Goal: Information Seeking & Learning: Learn about a topic

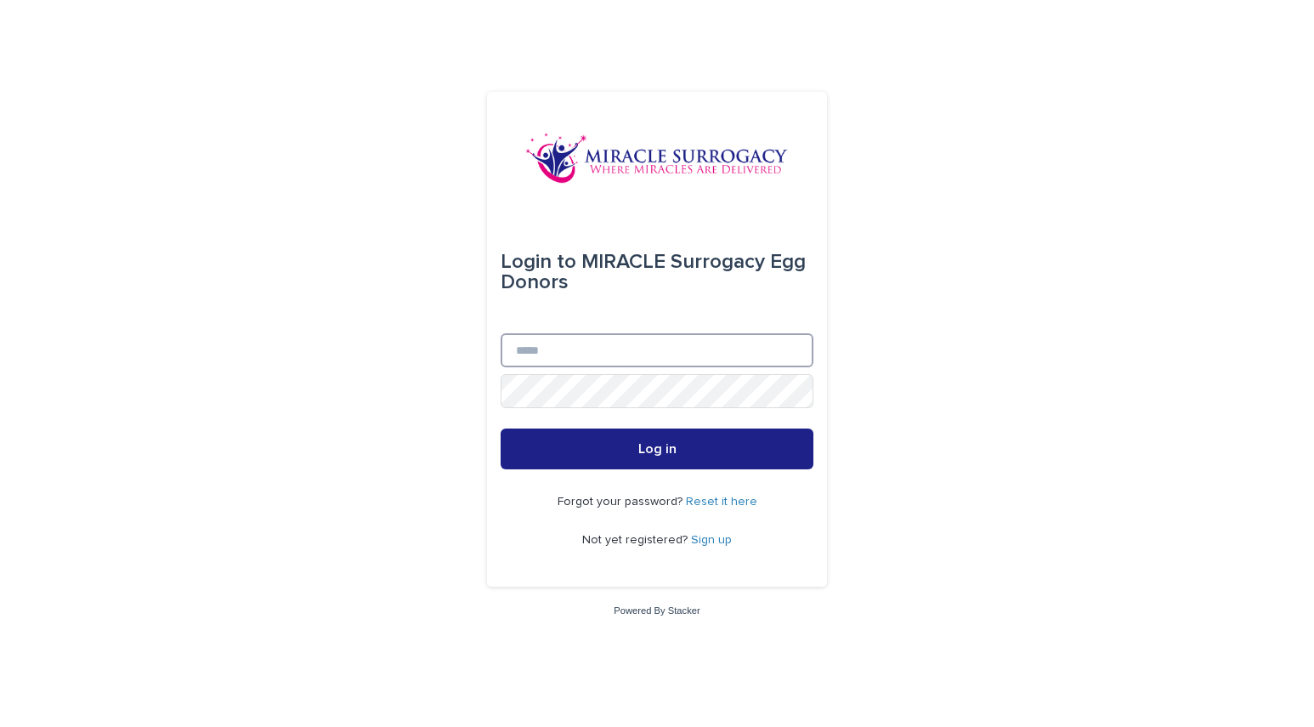
type input "**********"
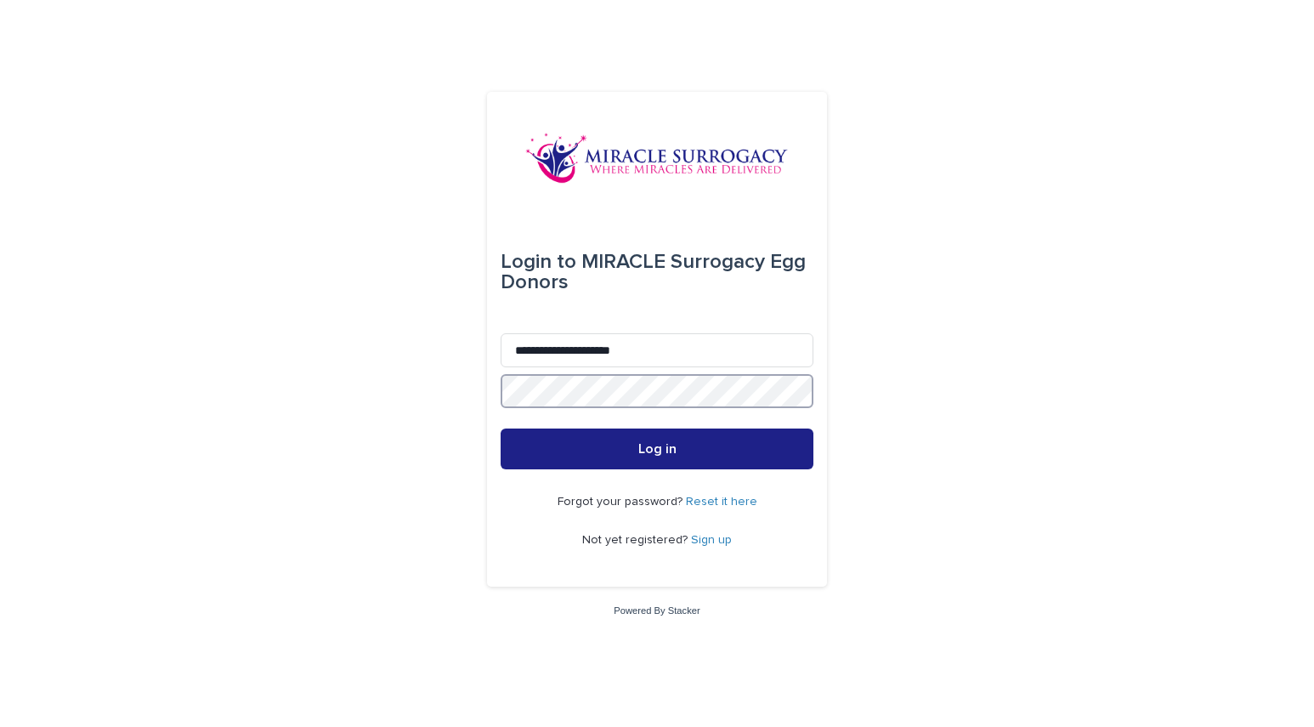
click at [657, 450] on button "Log in" at bounding box center [657, 449] width 313 height 41
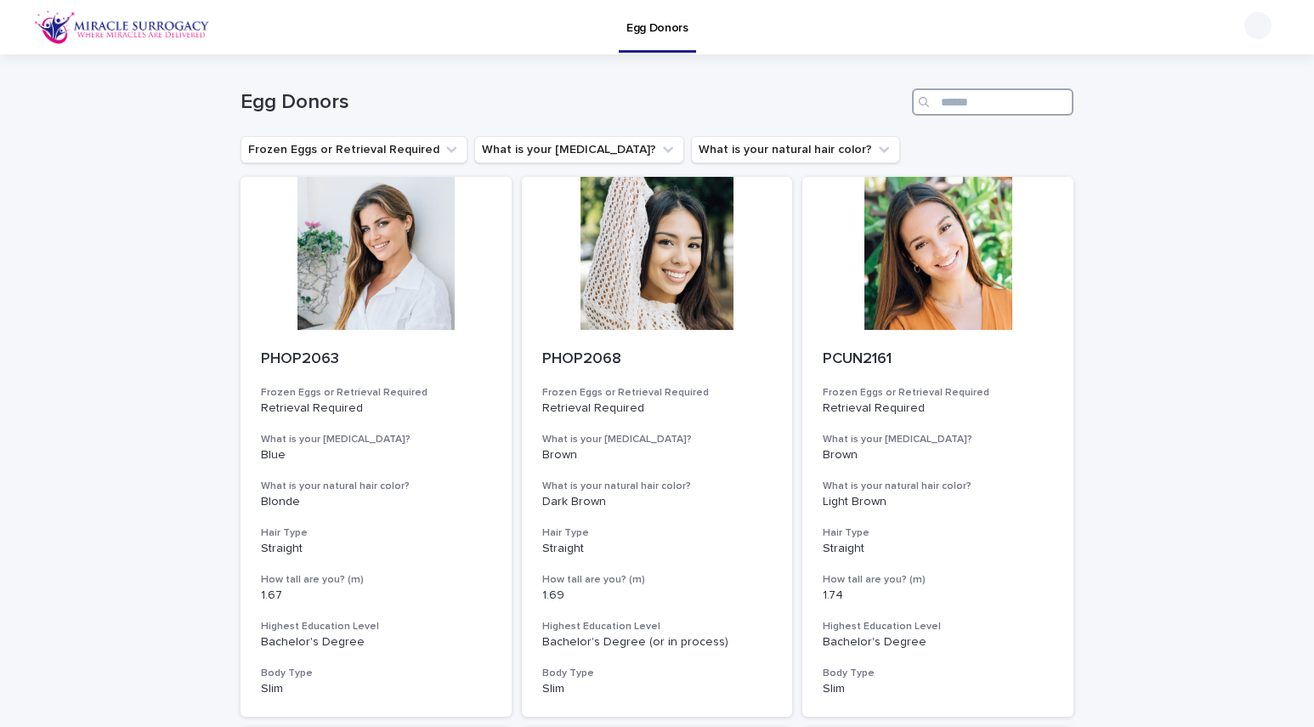
click at [994, 98] on input "Search" at bounding box center [993, 101] width 162 height 27
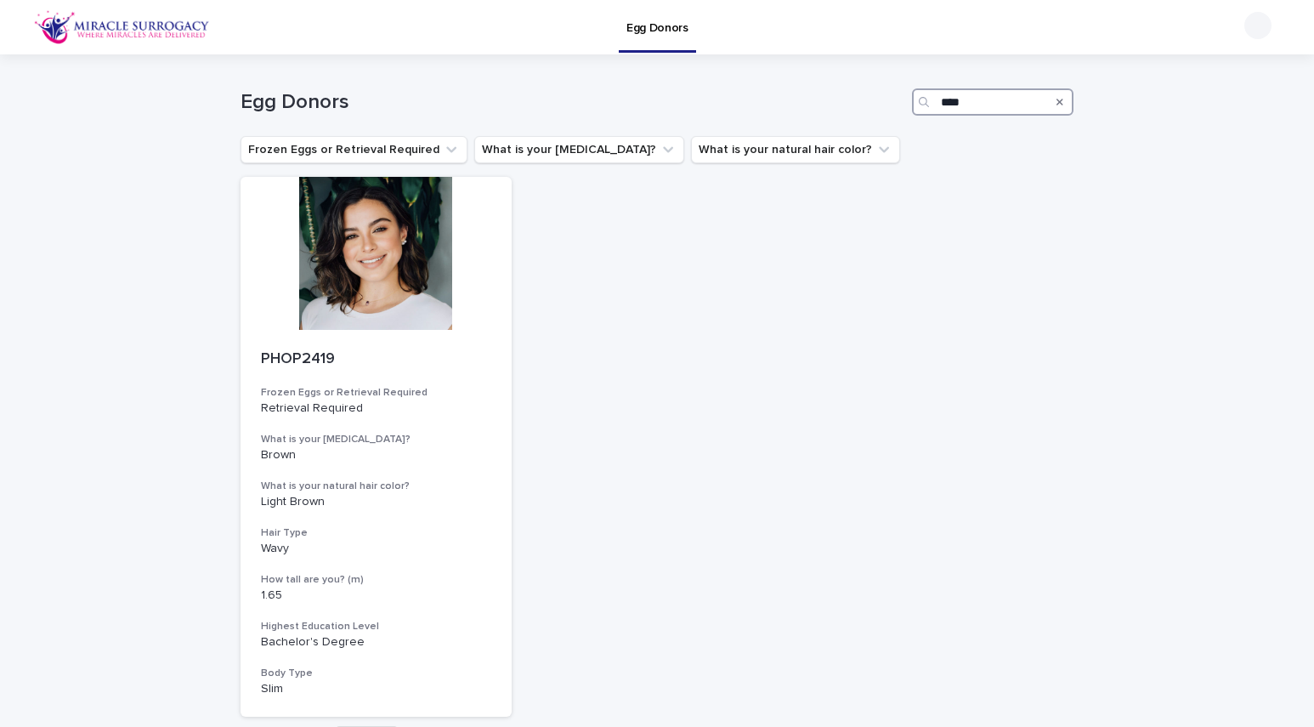
click at [974, 106] on input "****" at bounding box center [993, 101] width 162 height 27
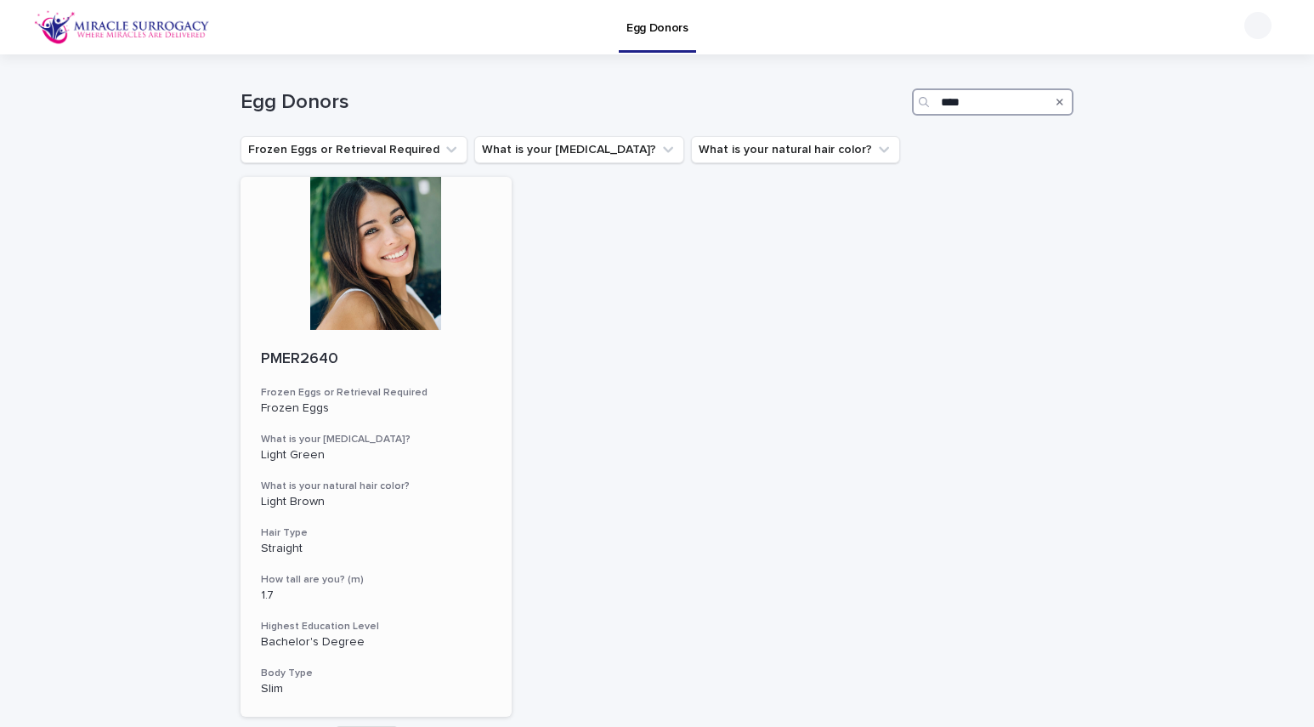
type input "****"
click at [371, 273] on div at bounding box center [376, 253] width 271 height 153
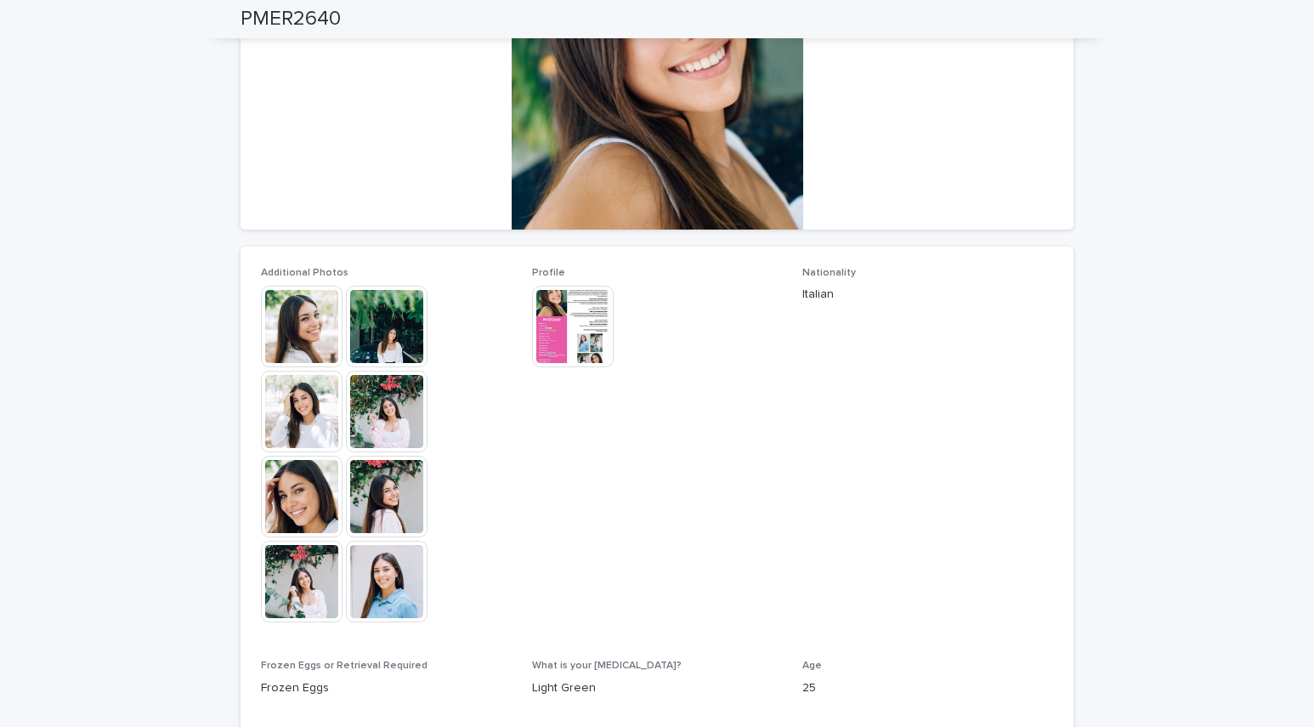
scroll to position [274, 0]
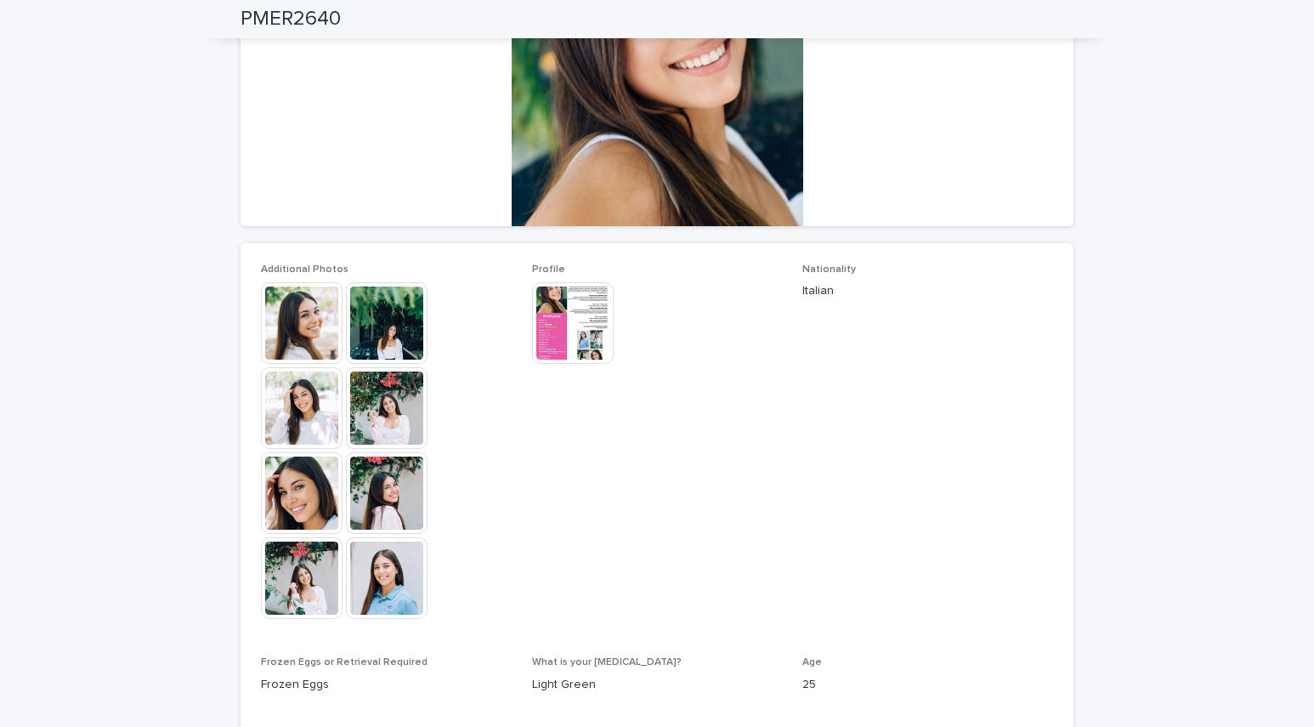
click at [285, 311] on img at bounding box center [302, 323] width 82 height 82
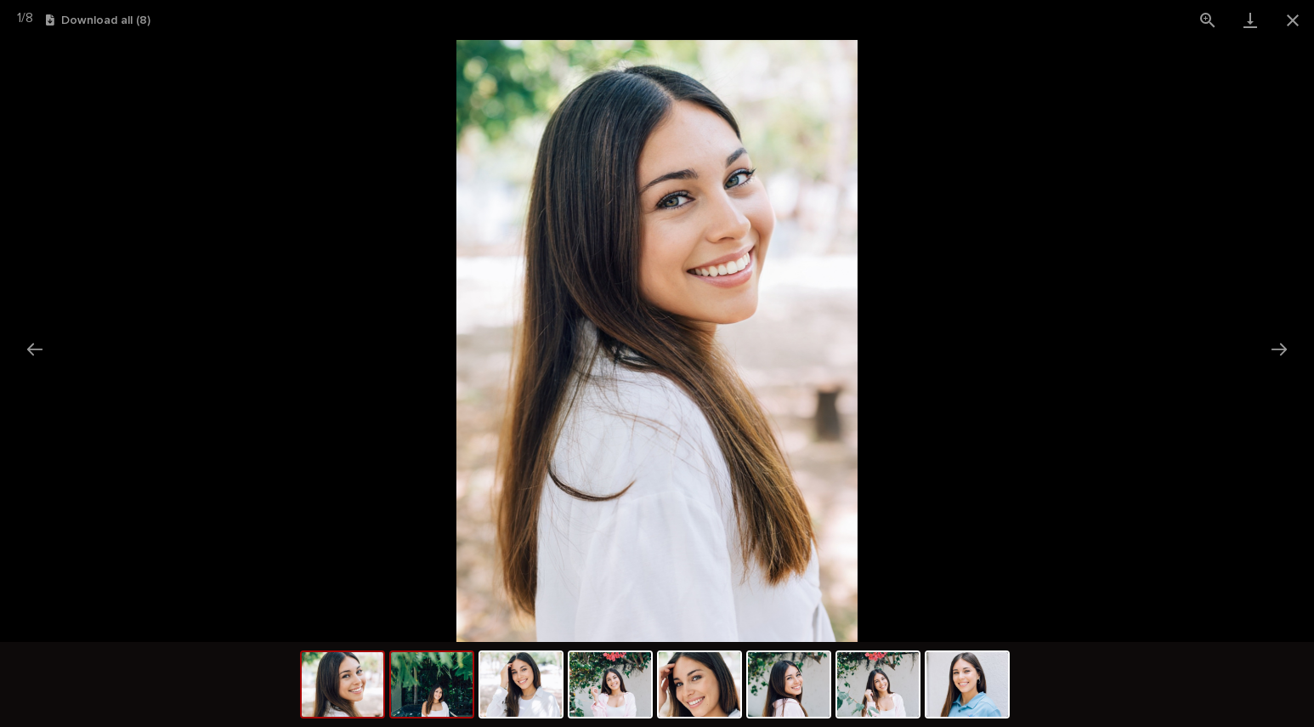
click at [422, 676] on img at bounding box center [432, 684] width 82 height 65
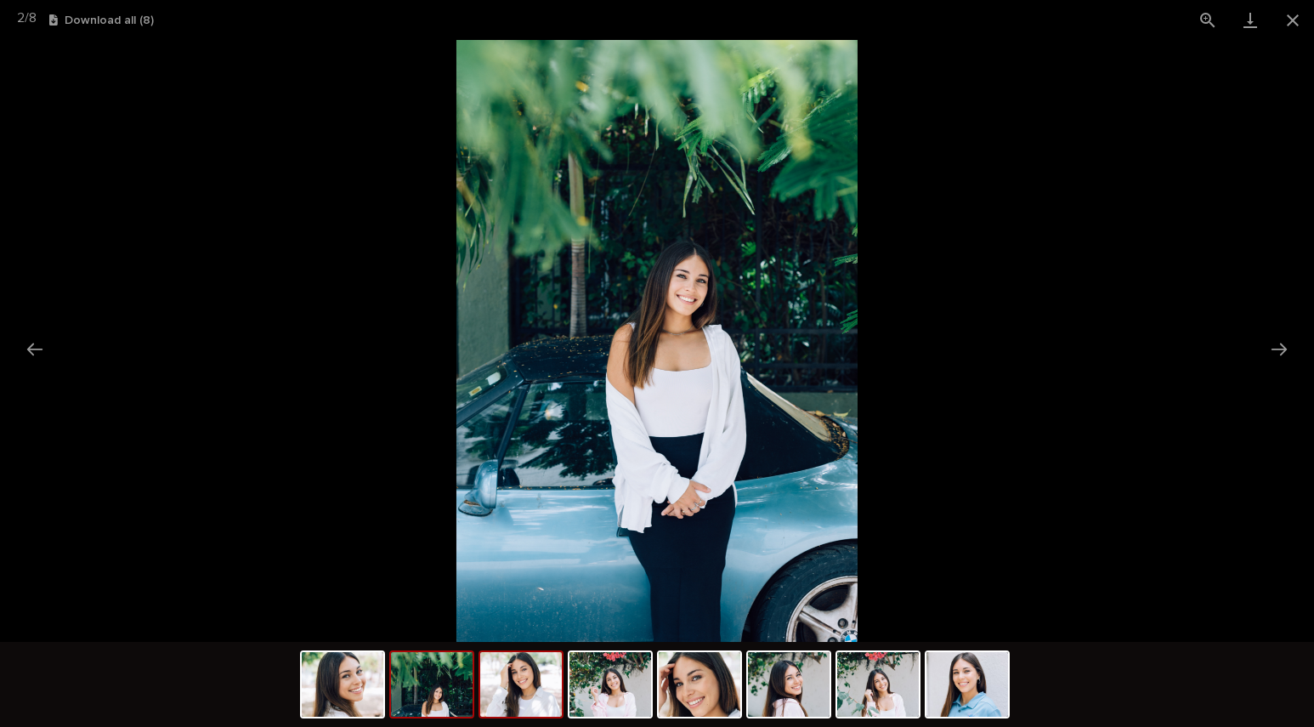
click at [525, 686] on img at bounding box center [521, 684] width 82 height 65
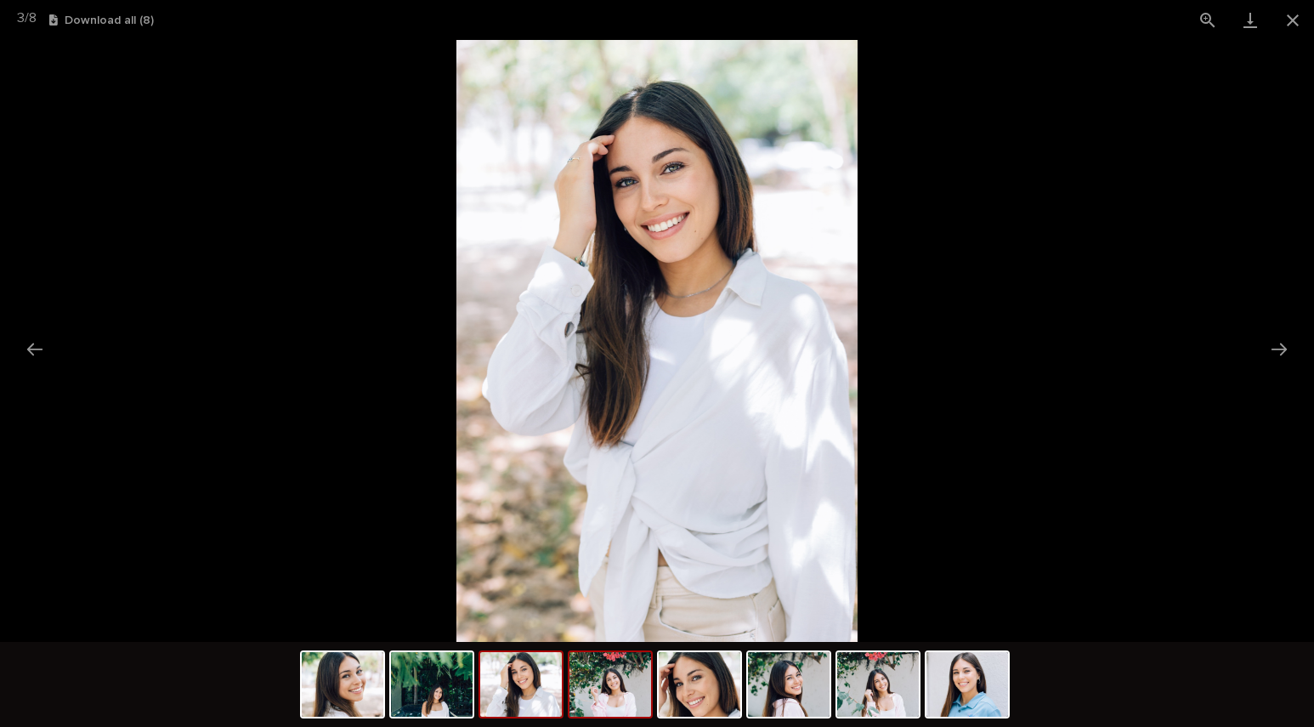
click at [603, 688] on img at bounding box center [611, 684] width 82 height 65
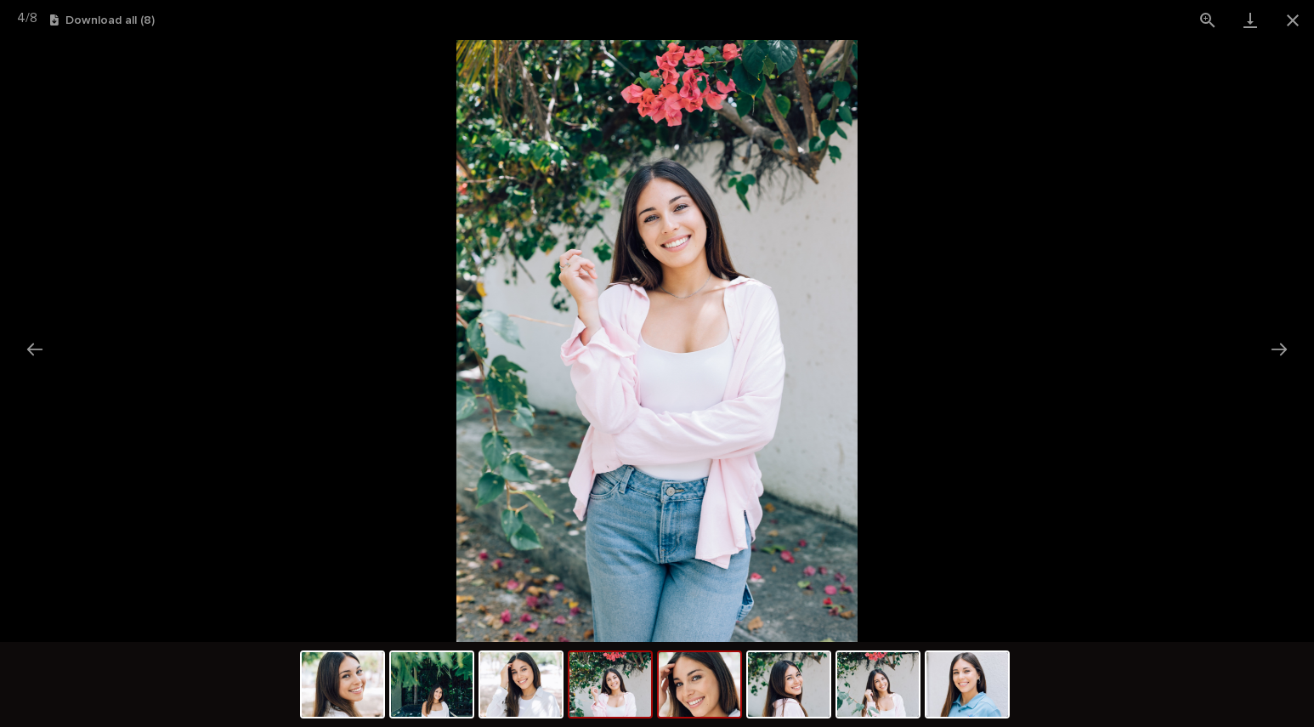
click at [684, 690] on img at bounding box center [700, 684] width 82 height 65
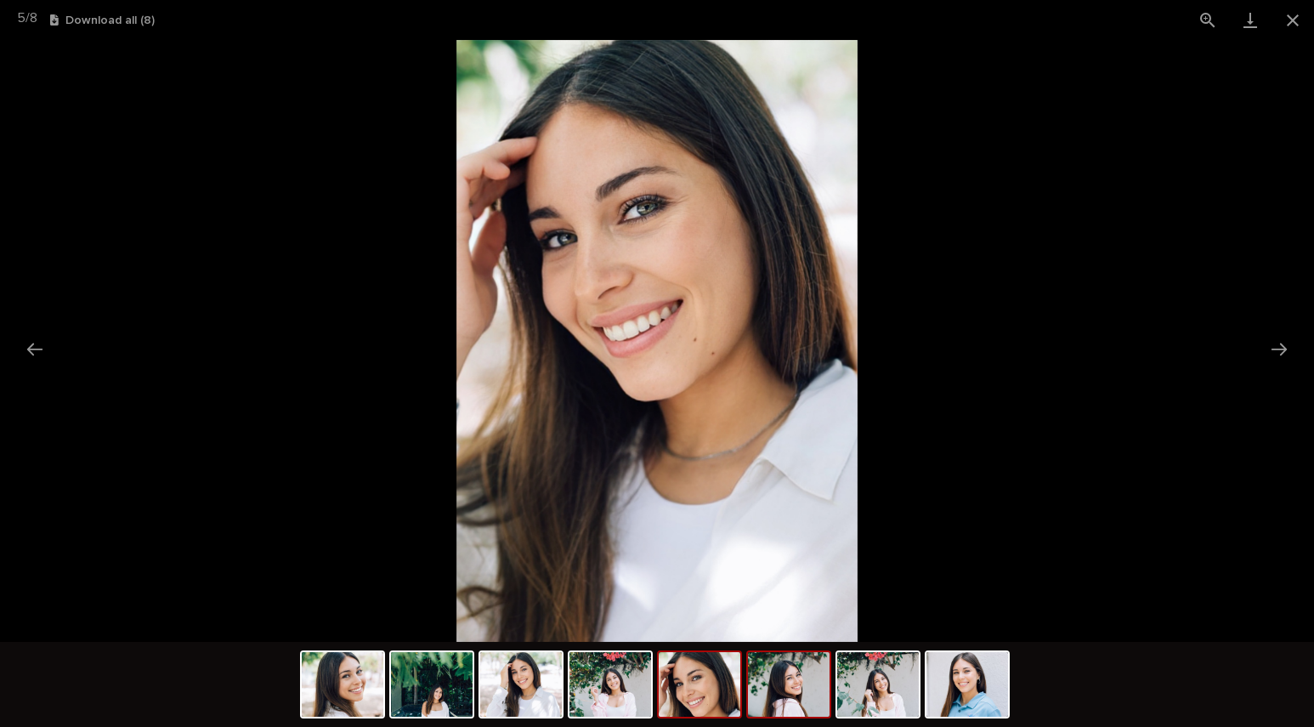
click at [808, 679] on img at bounding box center [789, 684] width 82 height 65
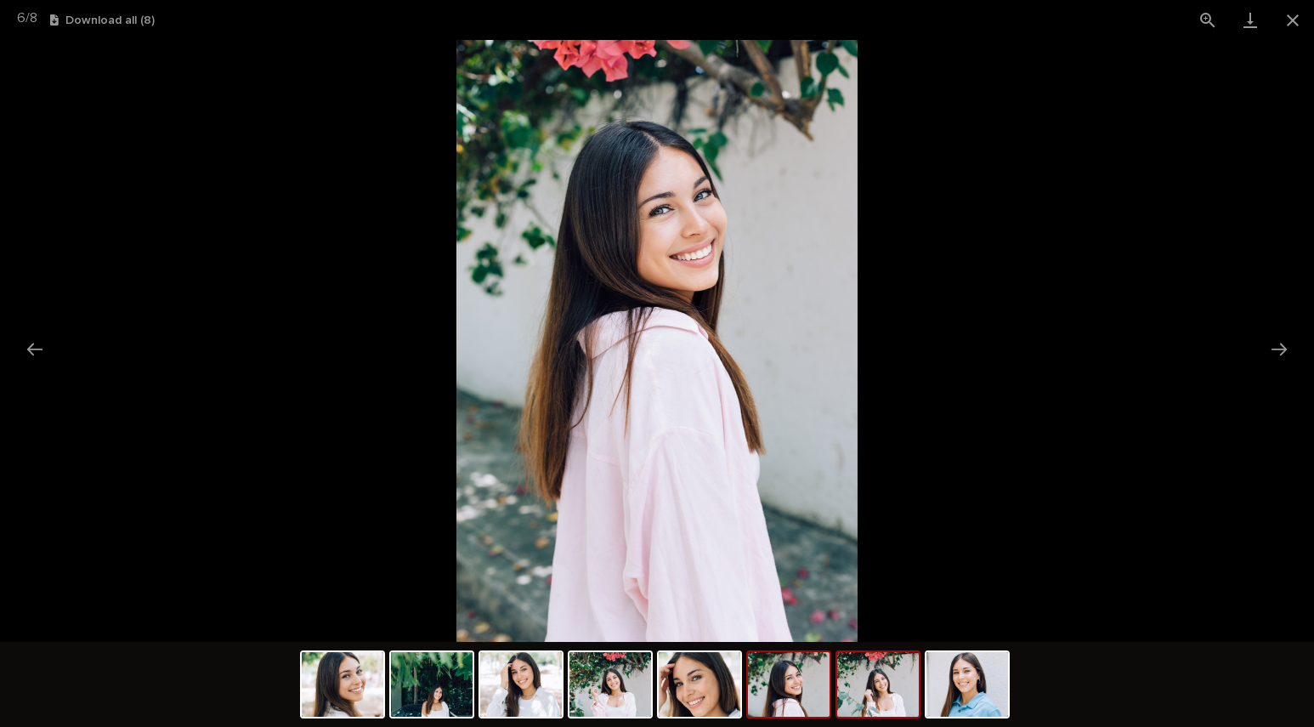
click at [874, 682] on img at bounding box center [878, 684] width 82 height 65
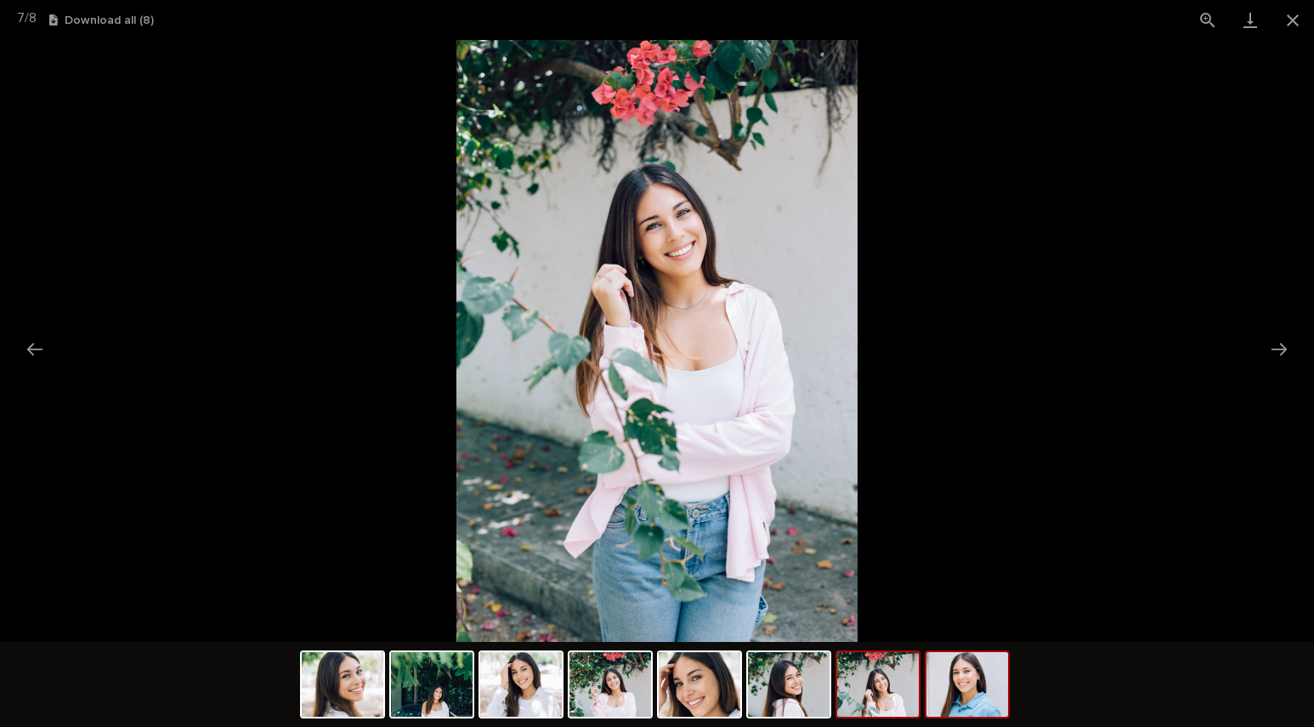
click at [936, 695] on img at bounding box center [968, 684] width 82 height 65
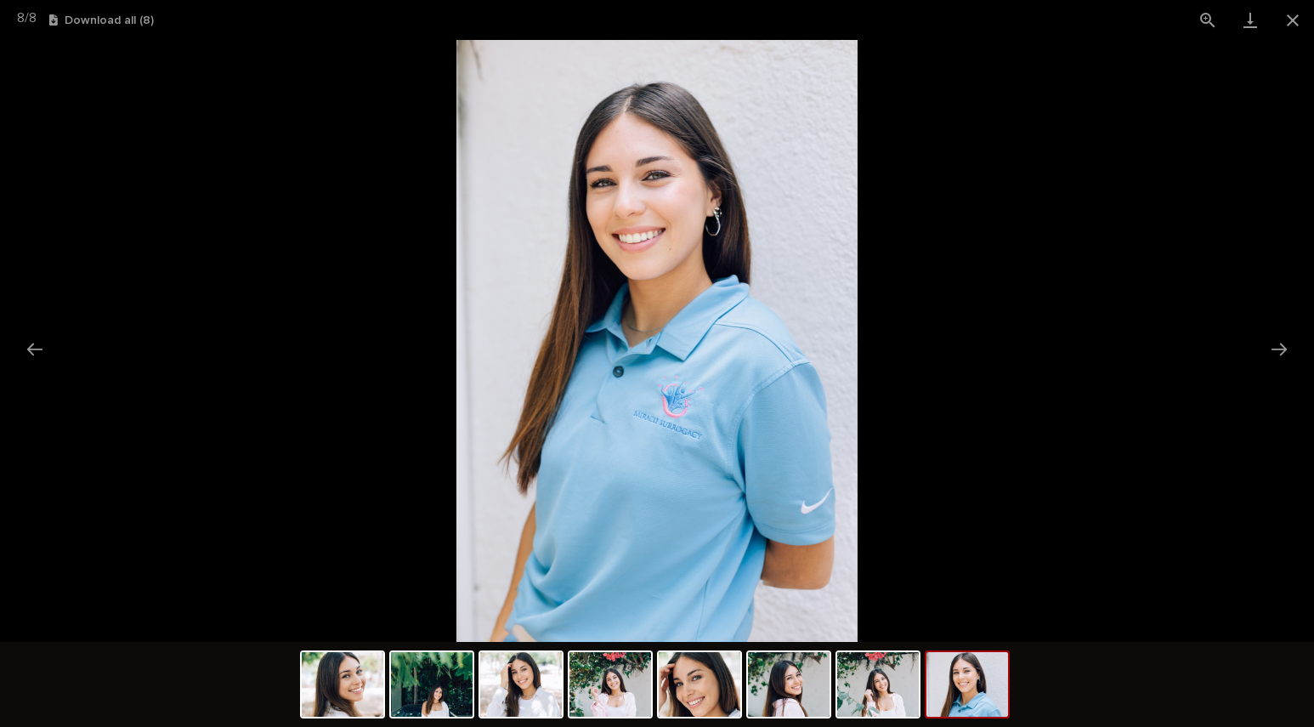
scroll to position [0, 0]
click at [943, 493] on picture at bounding box center [657, 341] width 1314 height 602
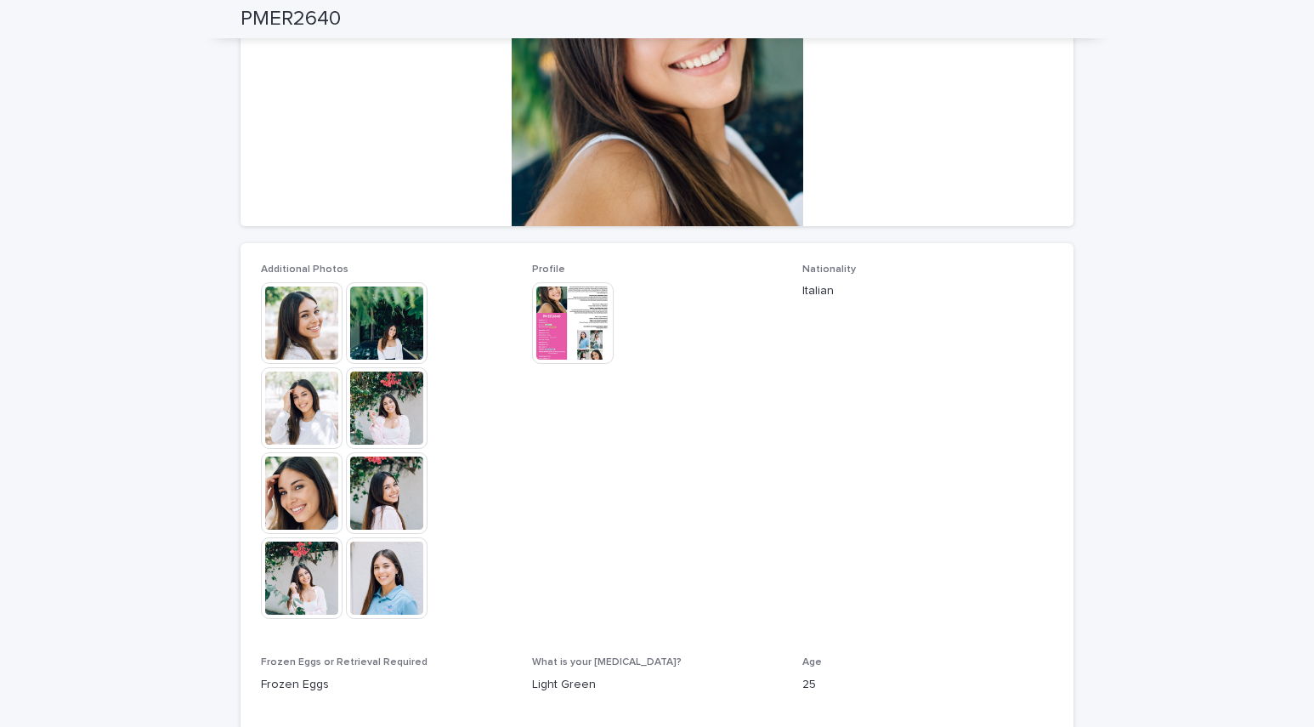
click at [568, 320] on img at bounding box center [573, 323] width 82 height 82
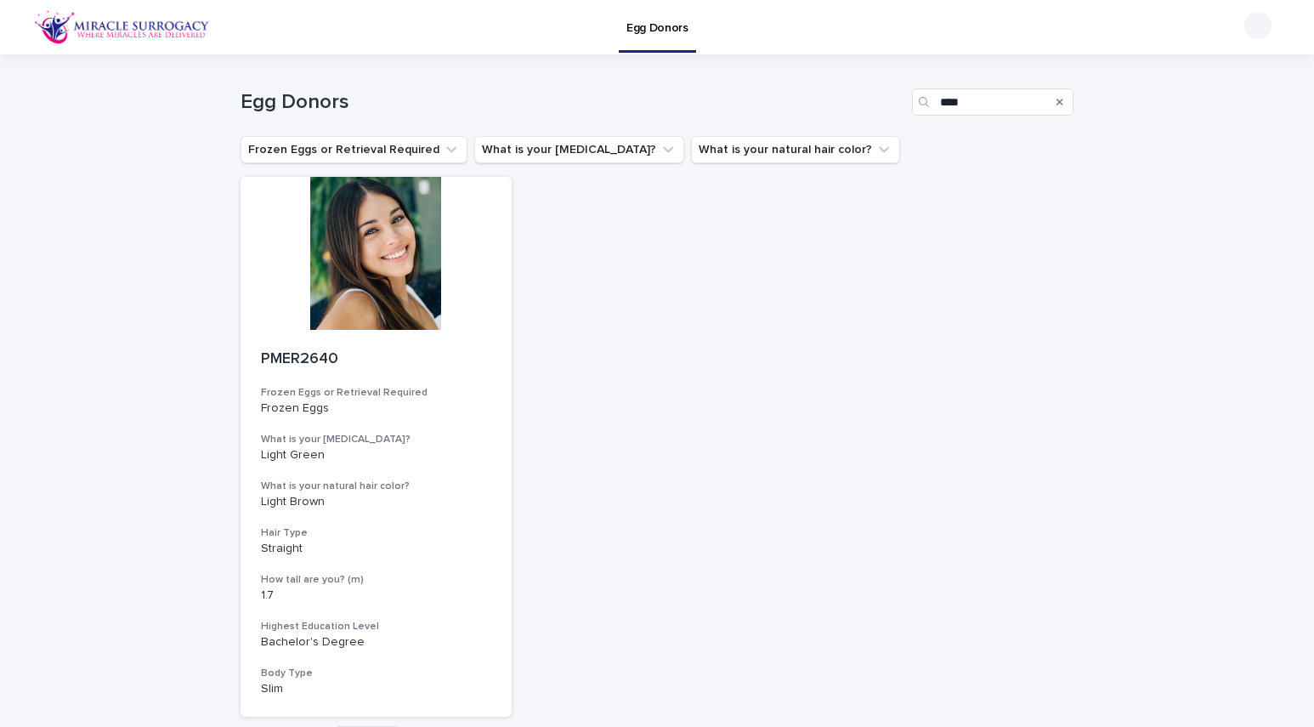
click at [1055, 103] on div "Search" at bounding box center [1060, 101] width 27 height 27
click at [1061, 102] on icon "Search" at bounding box center [1060, 102] width 7 height 7
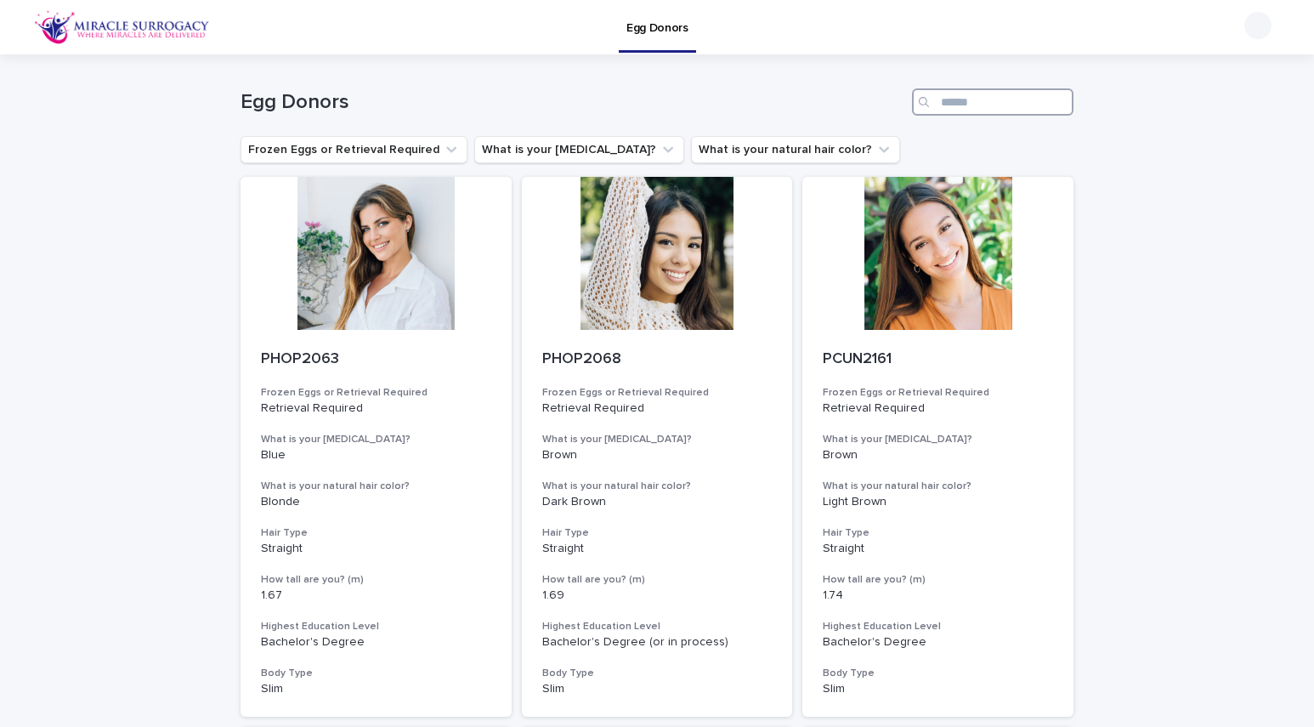
click at [1015, 93] on input "Search" at bounding box center [993, 101] width 162 height 27
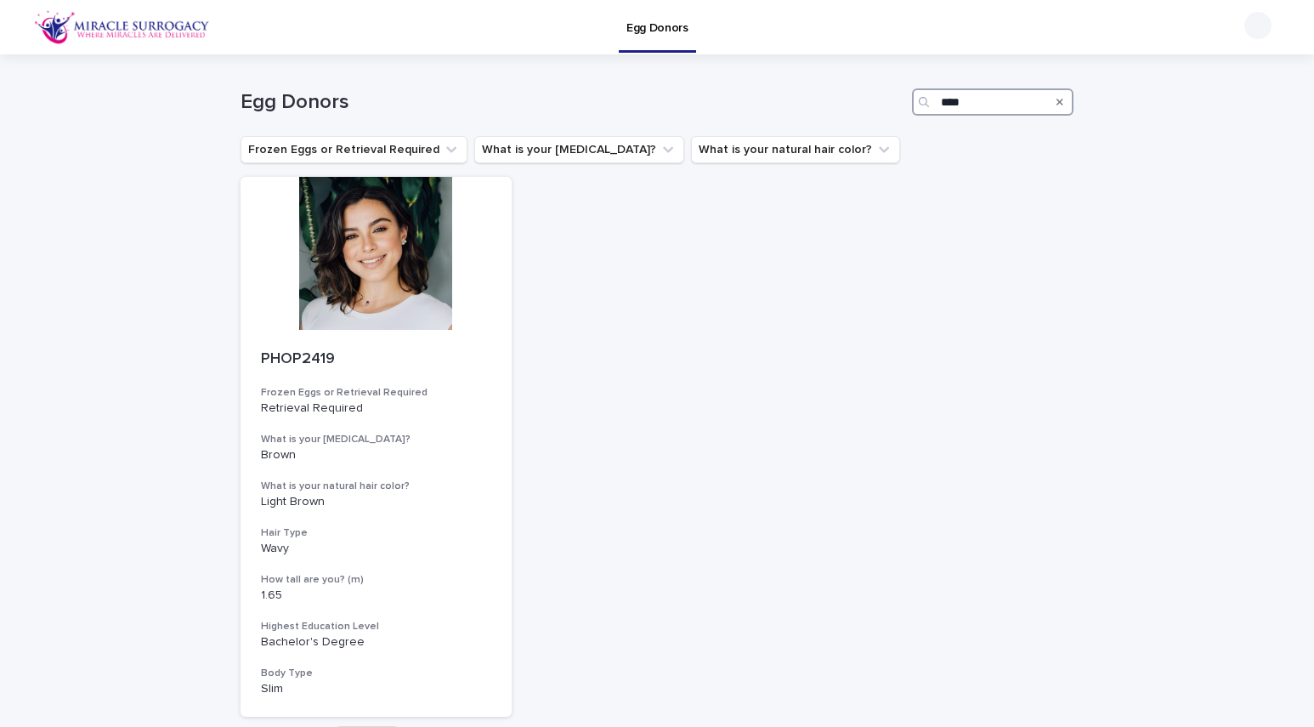
type input "****"
click at [1060, 103] on icon "Search" at bounding box center [1060, 102] width 7 height 10
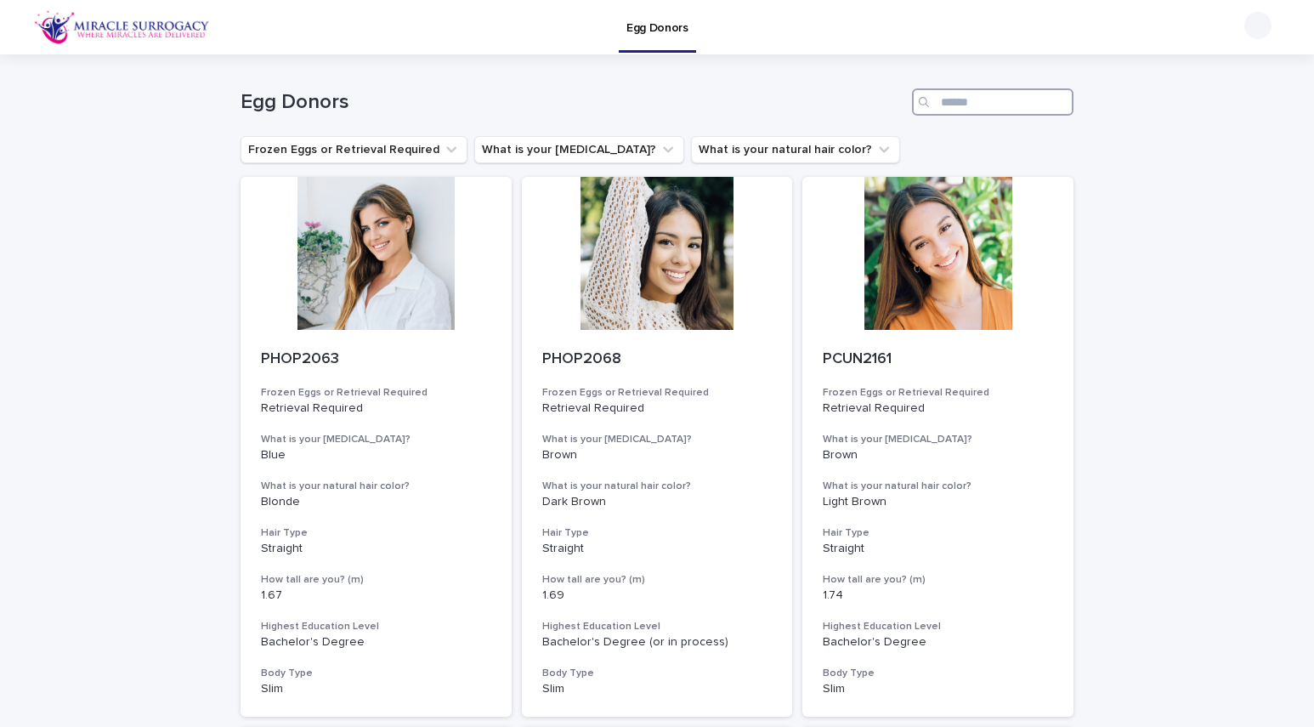
click at [1019, 99] on input "Search" at bounding box center [993, 101] width 162 height 27
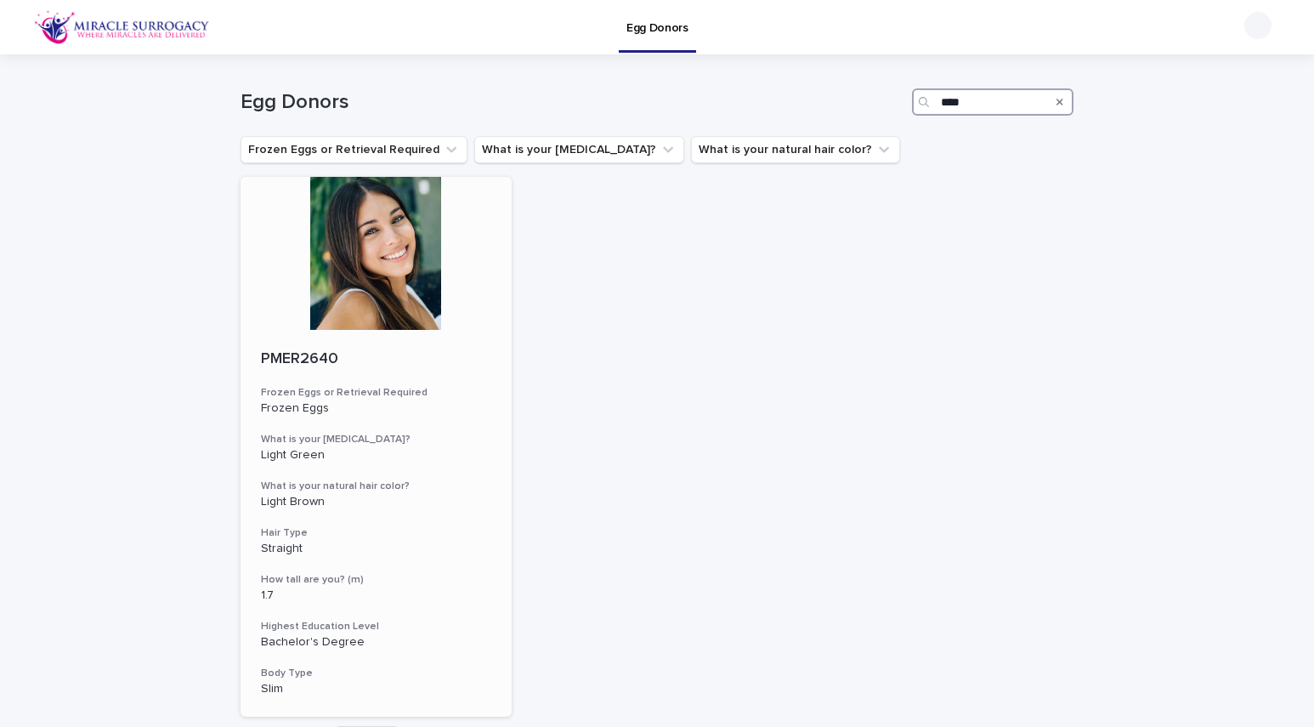
type input "****"
click at [427, 257] on div at bounding box center [376, 253] width 271 height 153
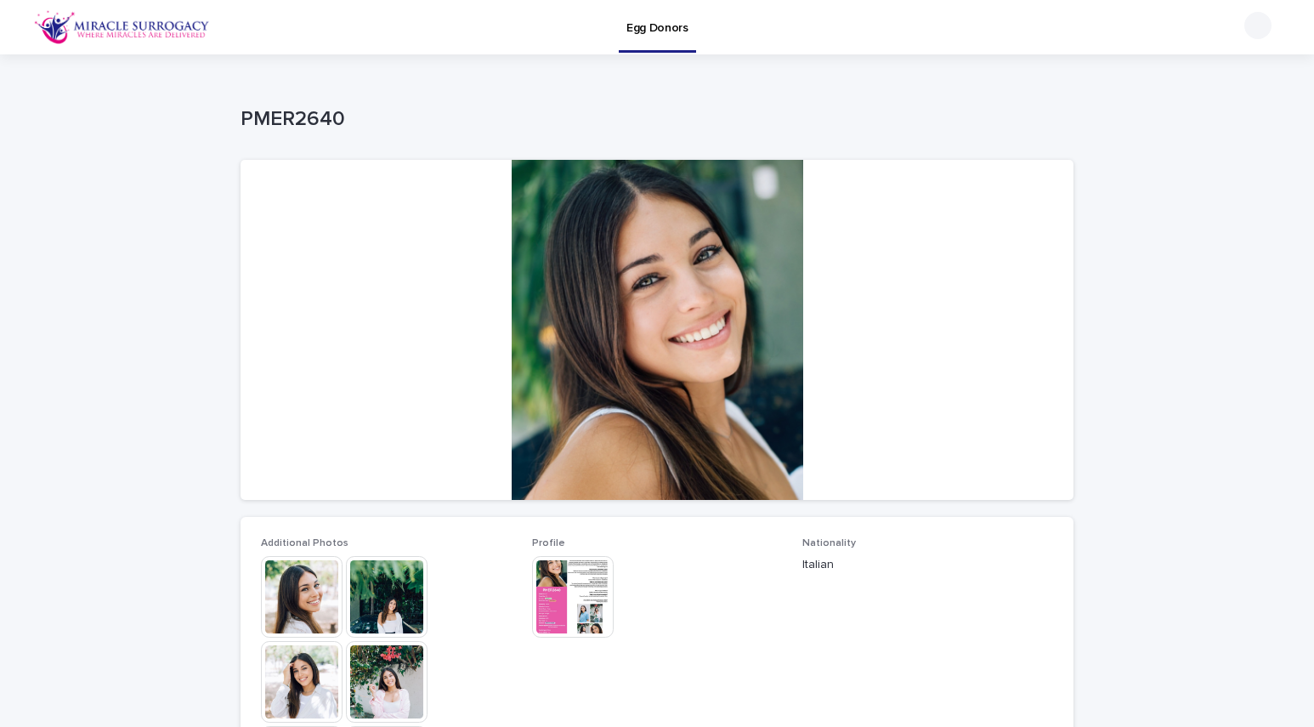
click at [298, 630] on img at bounding box center [302, 597] width 82 height 82
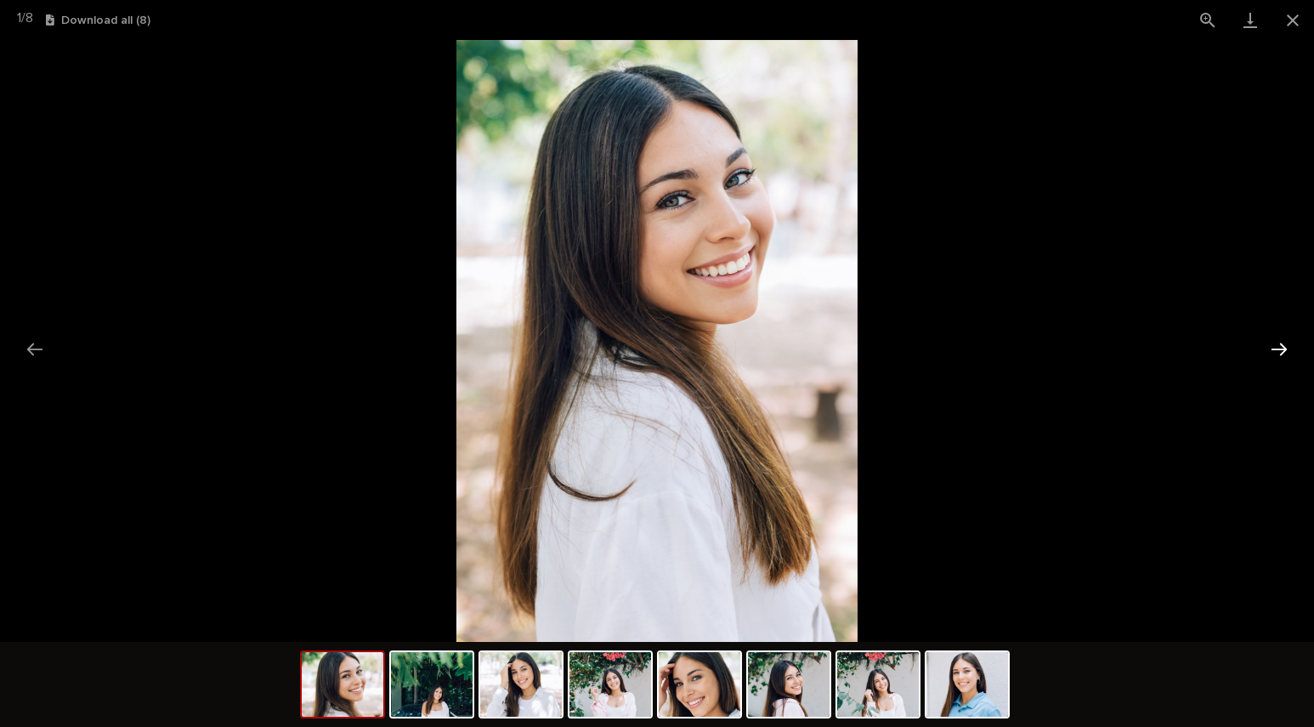
click at [1275, 347] on button "Next slide" at bounding box center [1280, 348] width 36 height 33
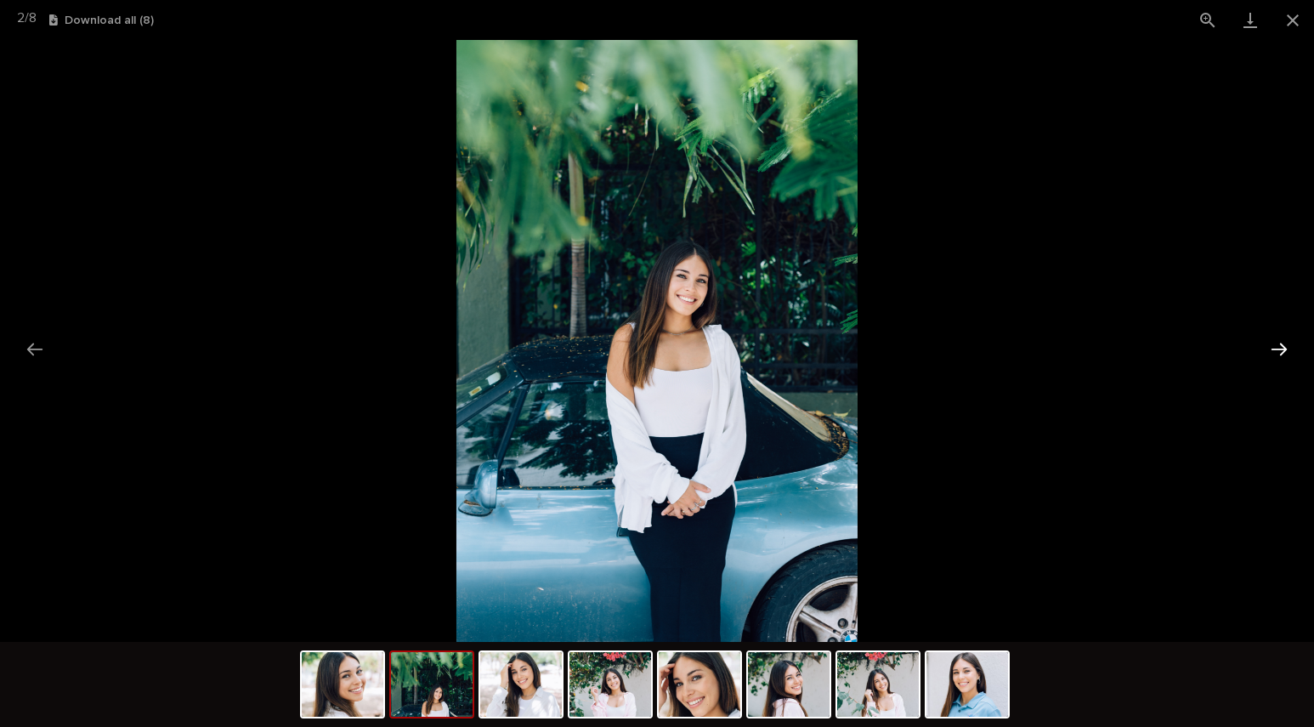
click at [1275, 347] on button "Next slide" at bounding box center [1280, 348] width 36 height 33
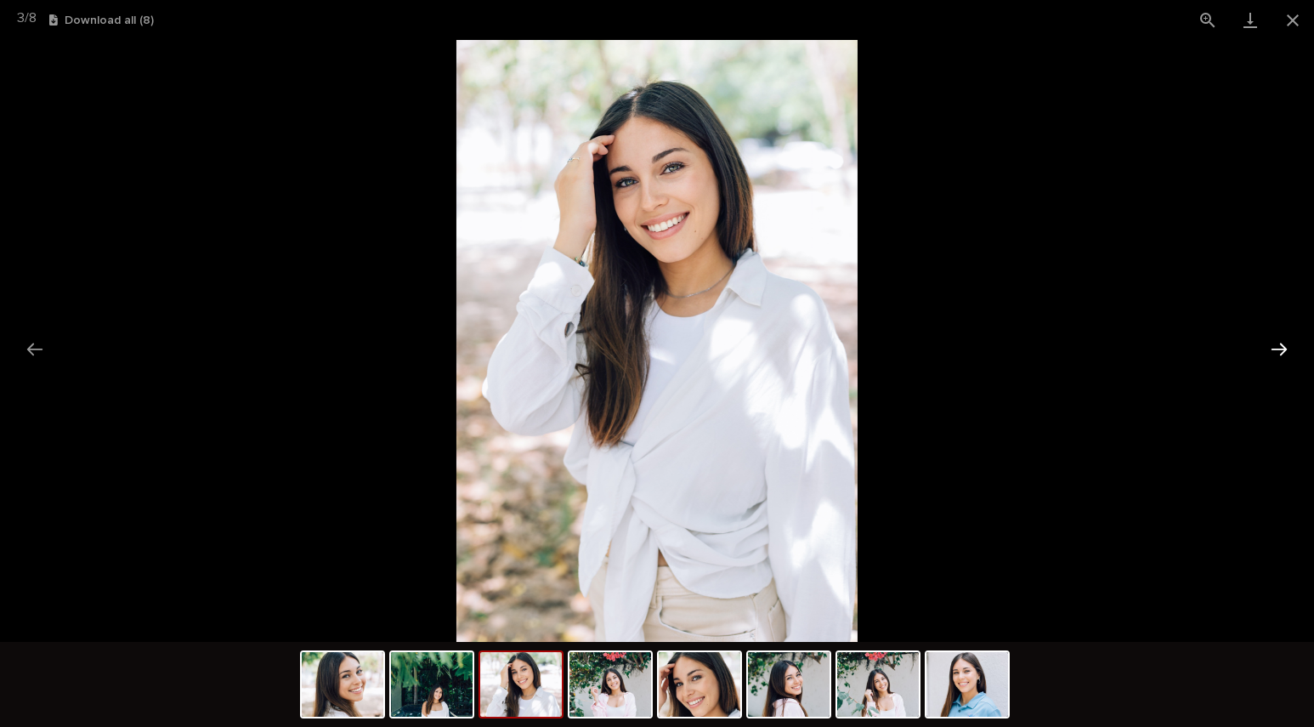
click at [1275, 347] on button "Next slide" at bounding box center [1280, 348] width 36 height 33
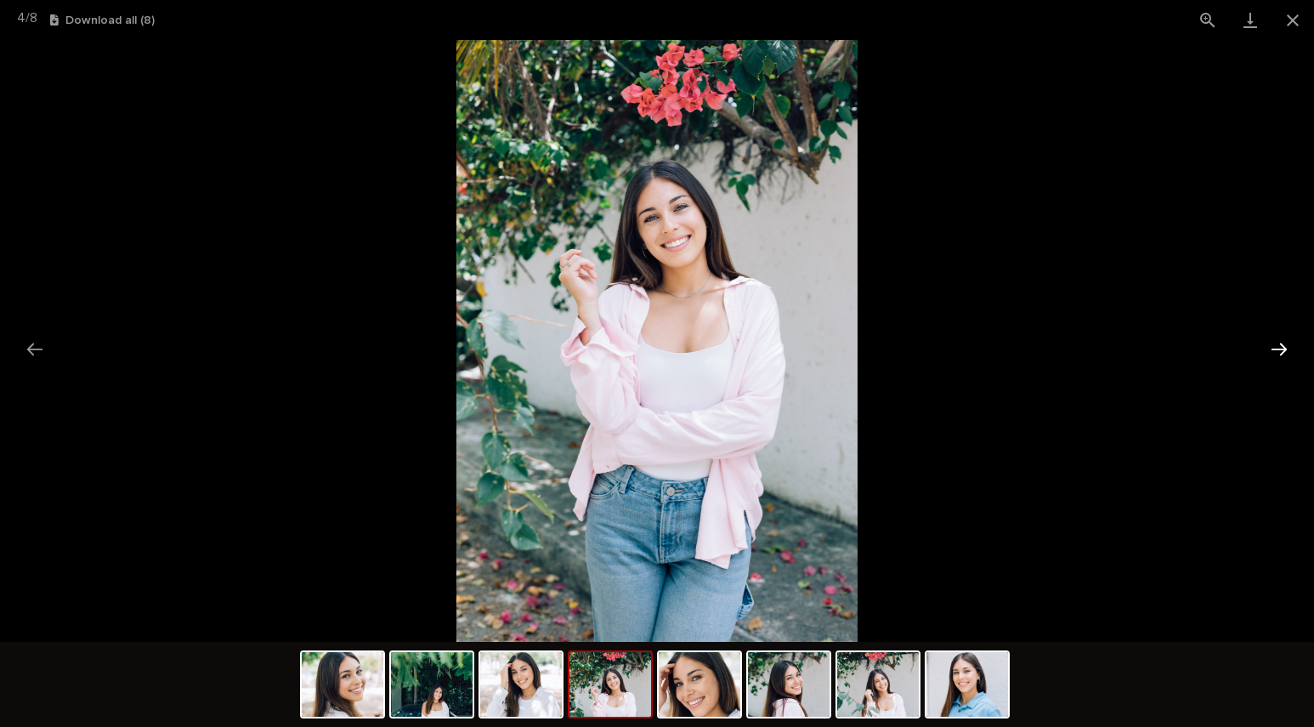
click at [1275, 347] on button "Next slide" at bounding box center [1280, 348] width 36 height 33
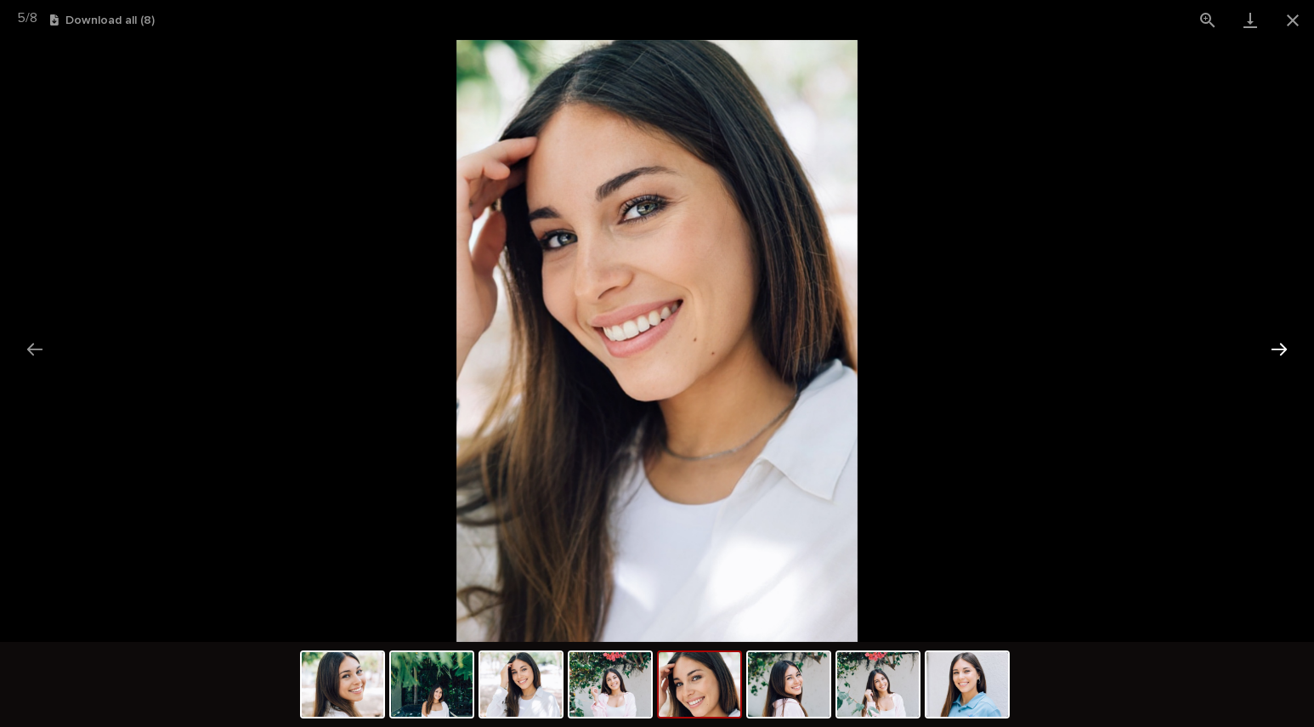
click at [1275, 347] on button "Next slide" at bounding box center [1280, 348] width 36 height 33
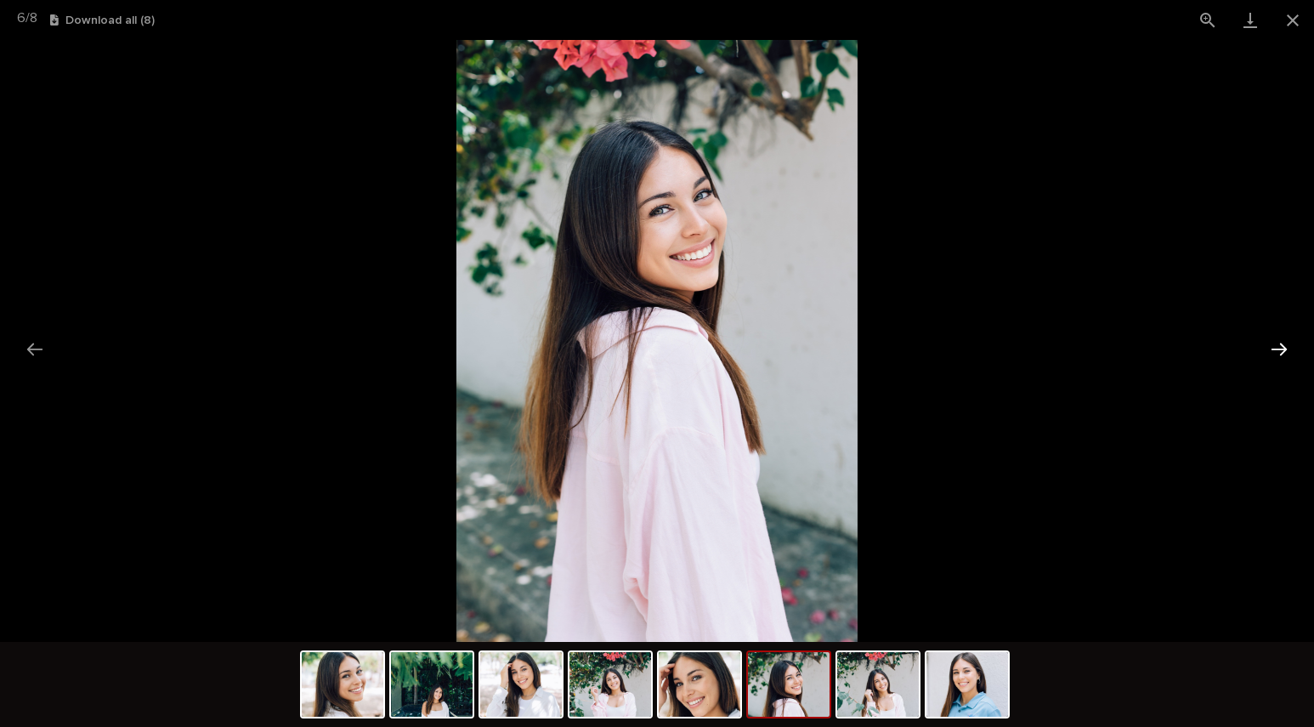
click at [1275, 347] on button "Next slide" at bounding box center [1280, 348] width 36 height 33
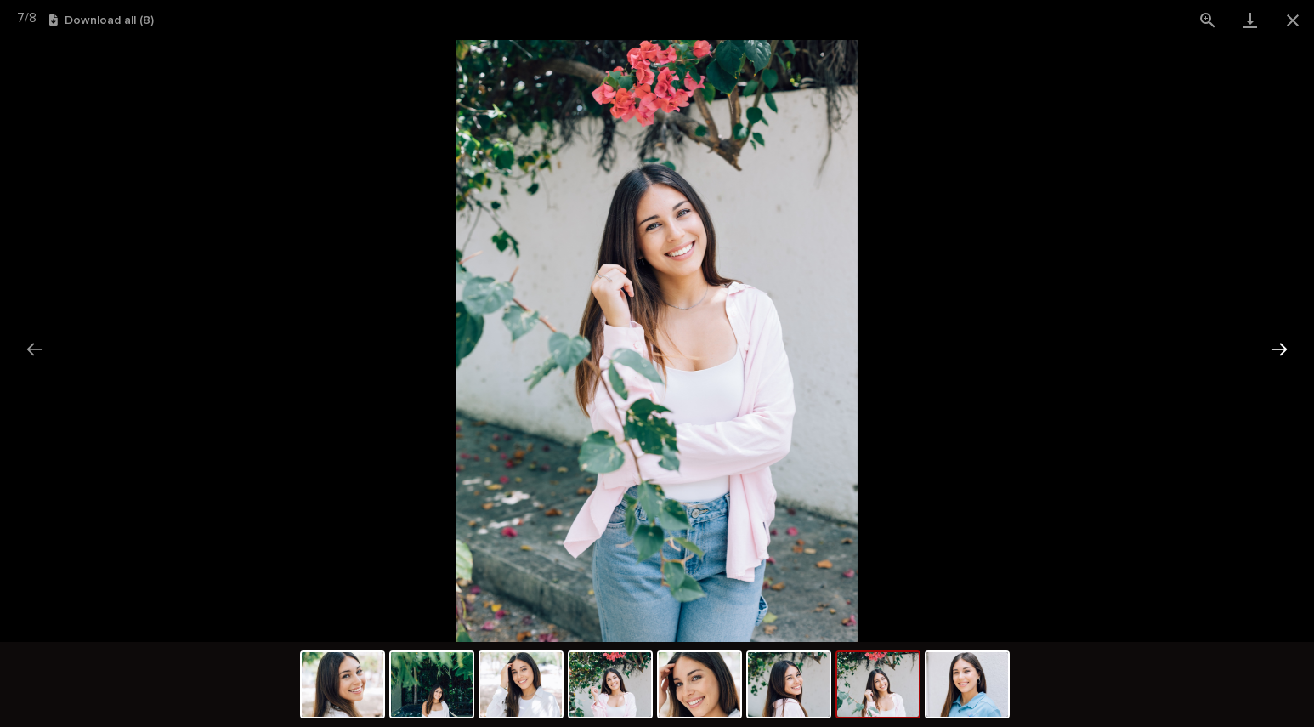
click at [1275, 347] on button "Next slide" at bounding box center [1280, 348] width 36 height 33
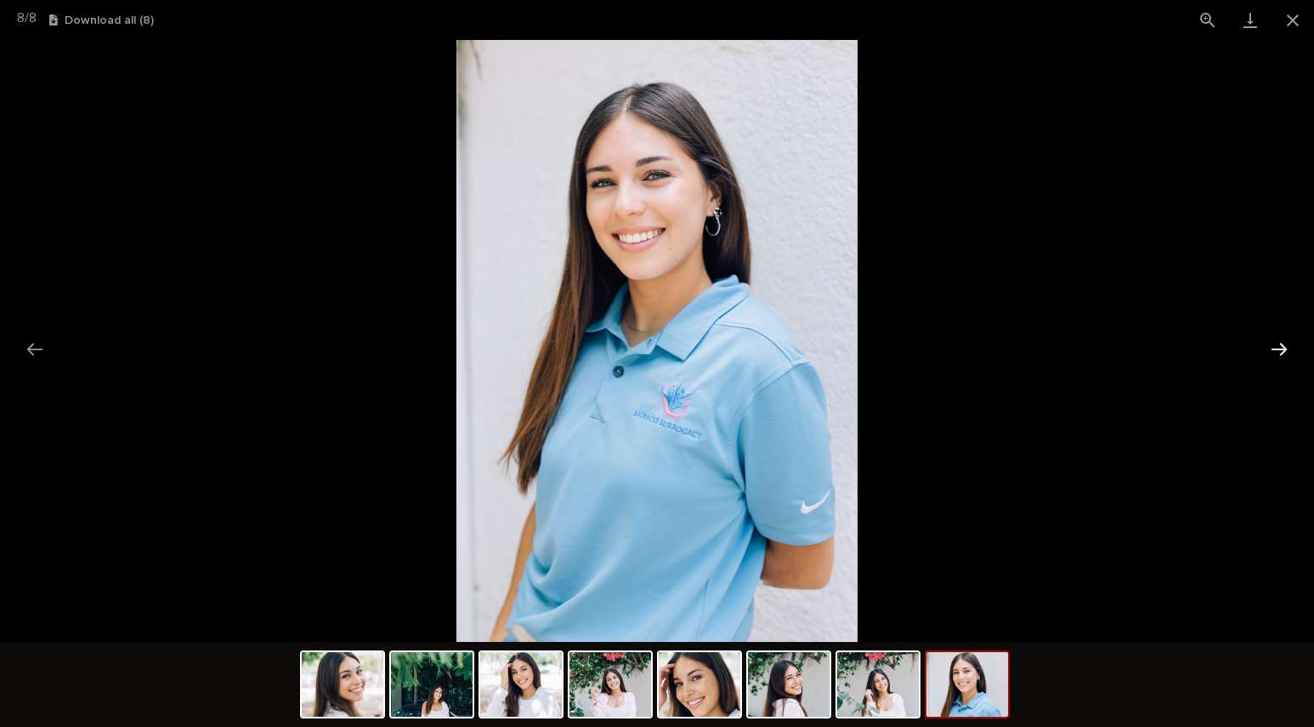
click at [1275, 347] on button "Next slide" at bounding box center [1280, 348] width 36 height 33
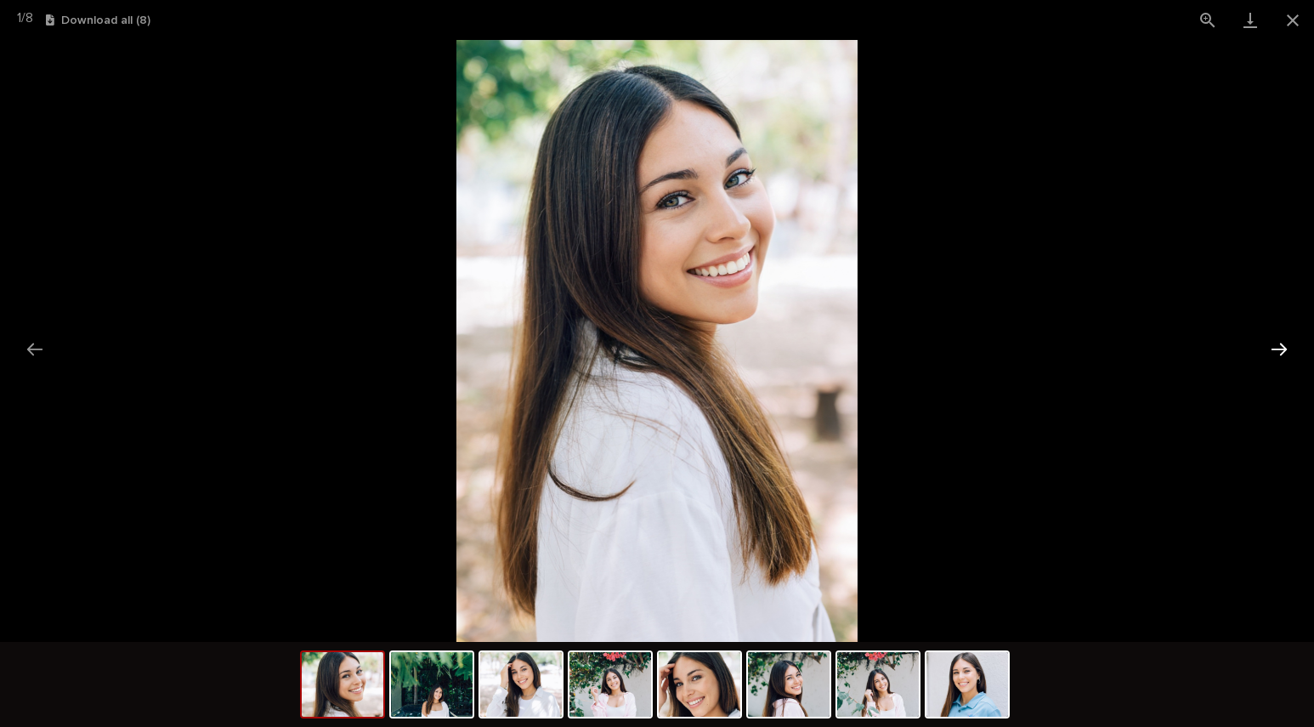
click at [1275, 347] on button "Next slide" at bounding box center [1280, 348] width 36 height 33
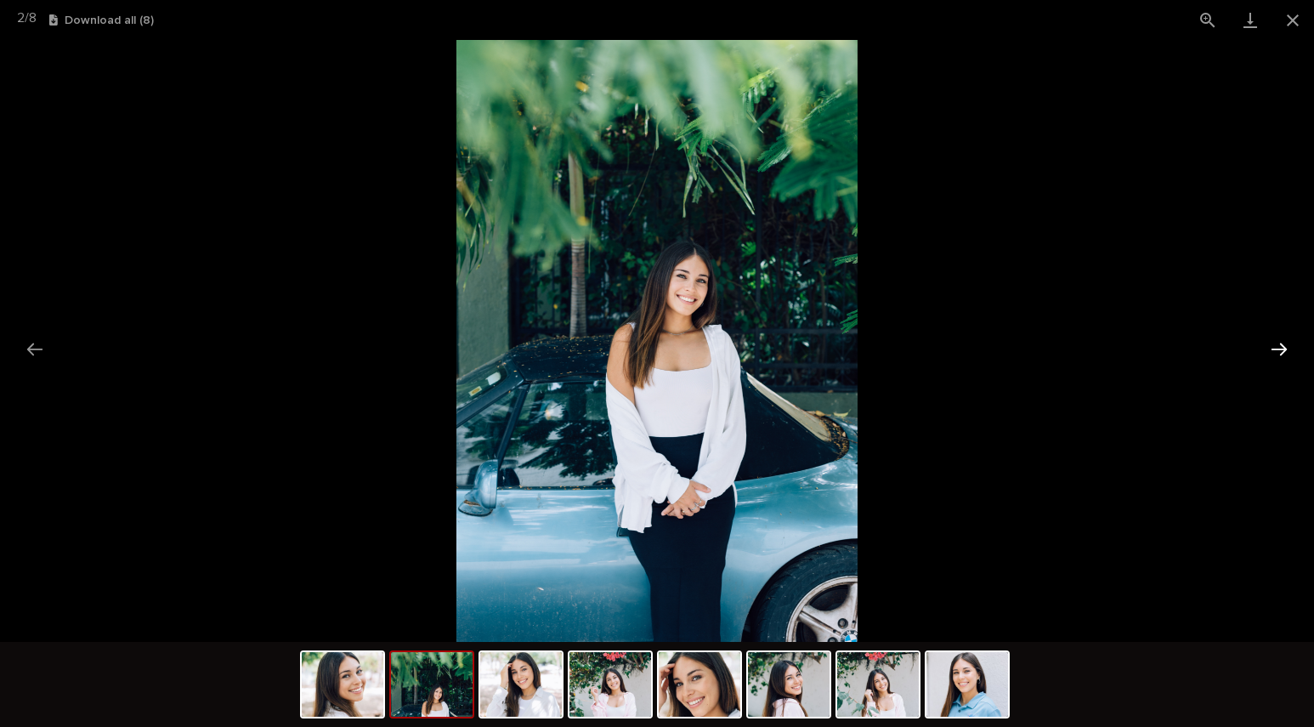
click at [1275, 347] on button "Next slide" at bounding box center [1280, 348] width 36 height 33
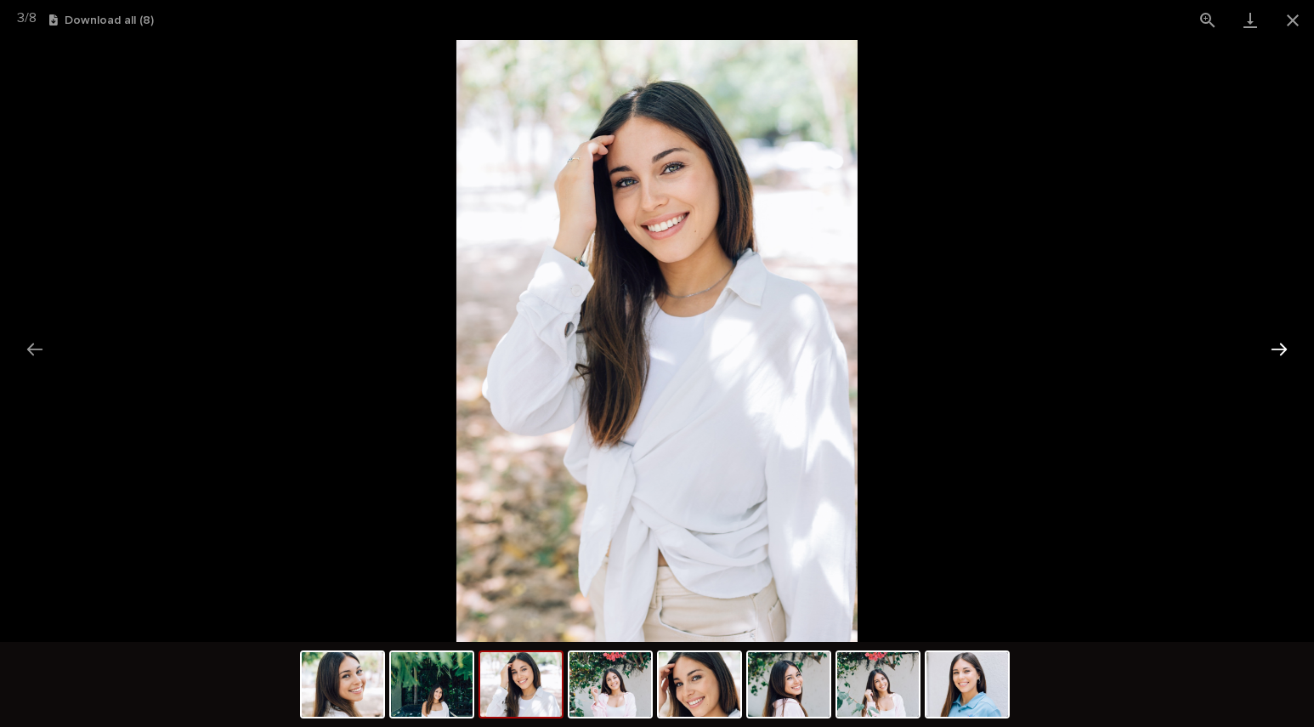
click at [1275, 347] on button "Next slide" at bounding box center [1280, 348] width 36 height 33
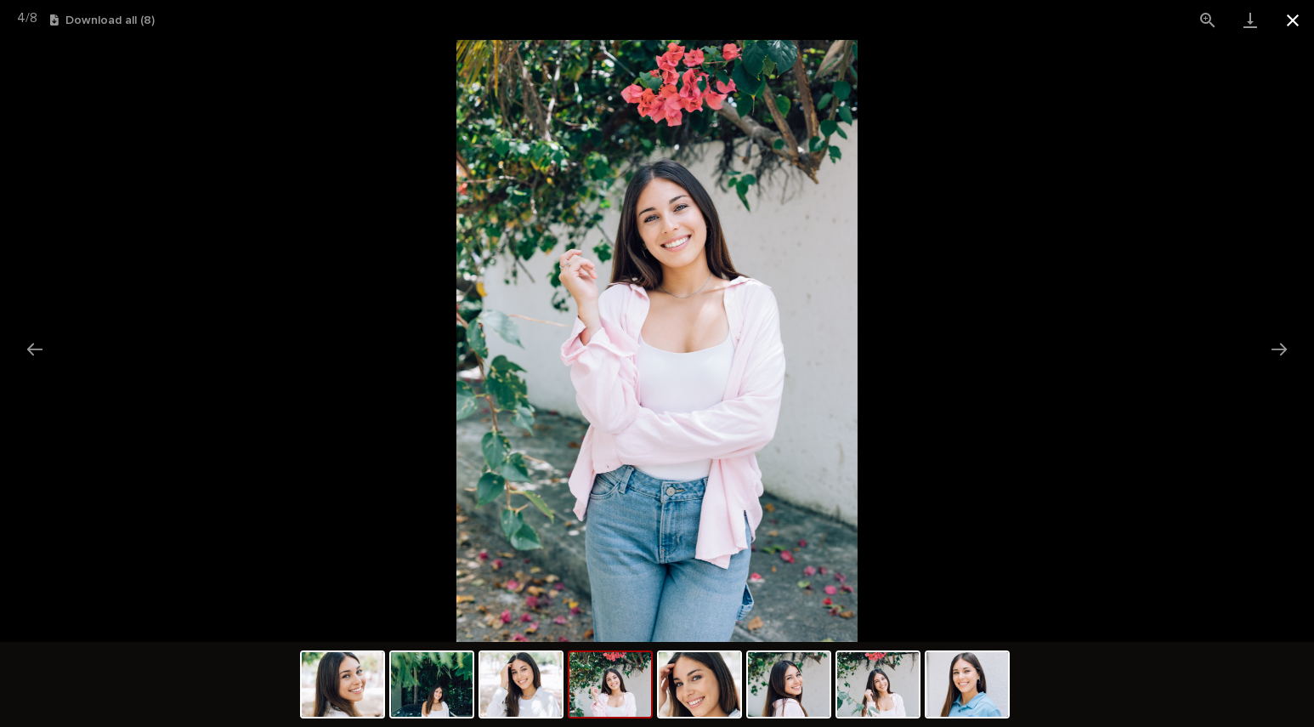
click at [1297, 20] on button "Close gallery" at bounding box center [1293, 20] width 43 height 40
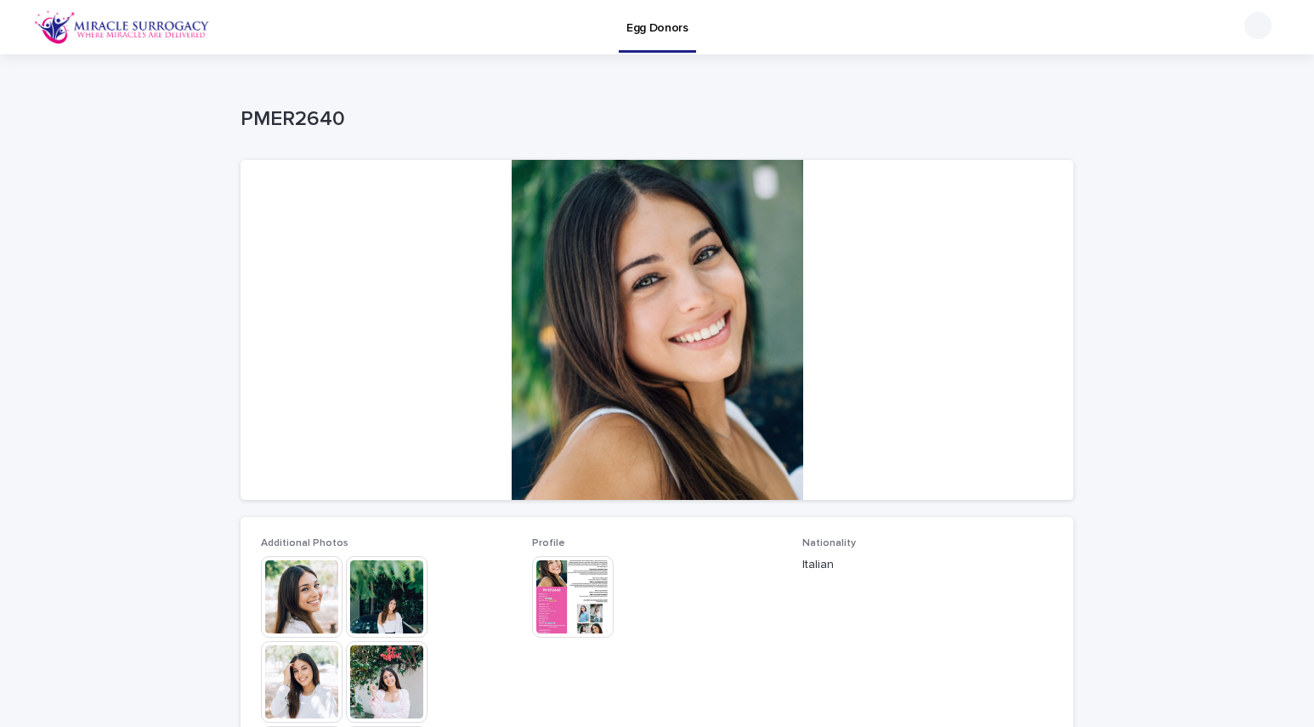
click at [582, 627] on img at bounding box center [573, 597] width 82 height 82
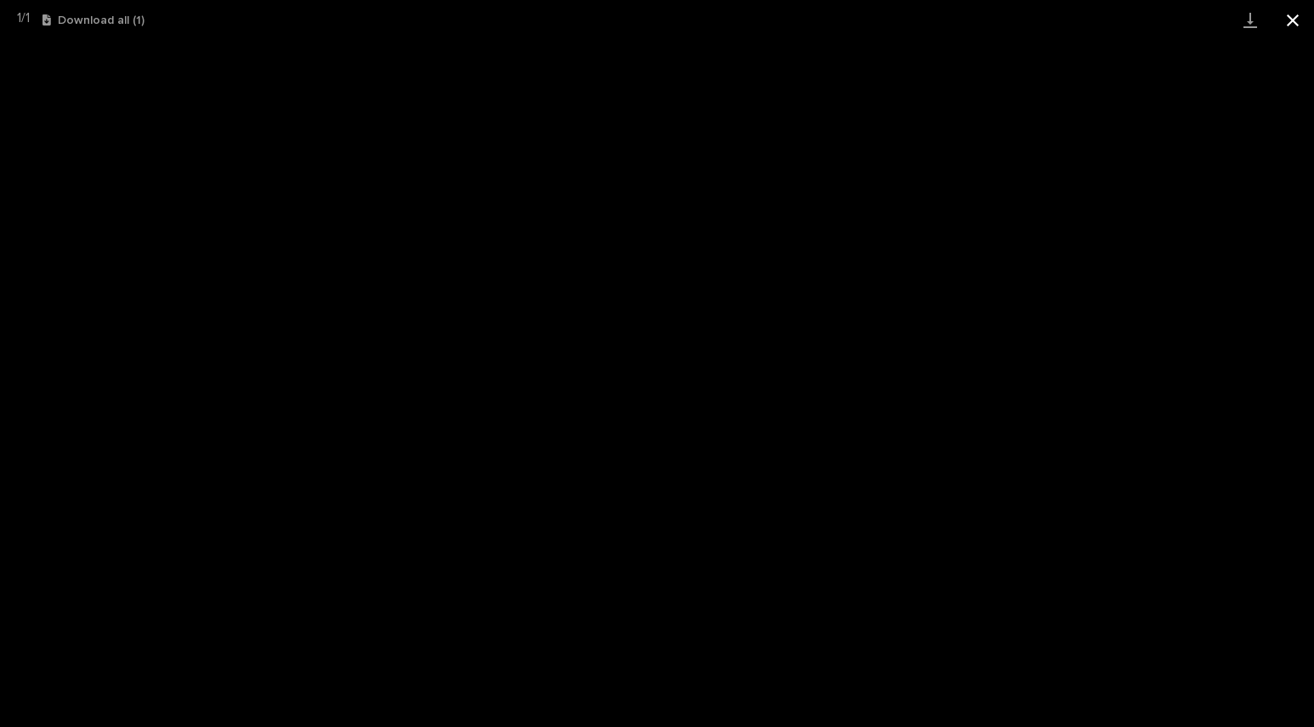
click at [1301, 27] on button "Close gallery" at bounding box center [1293, 20] width 43 height 40
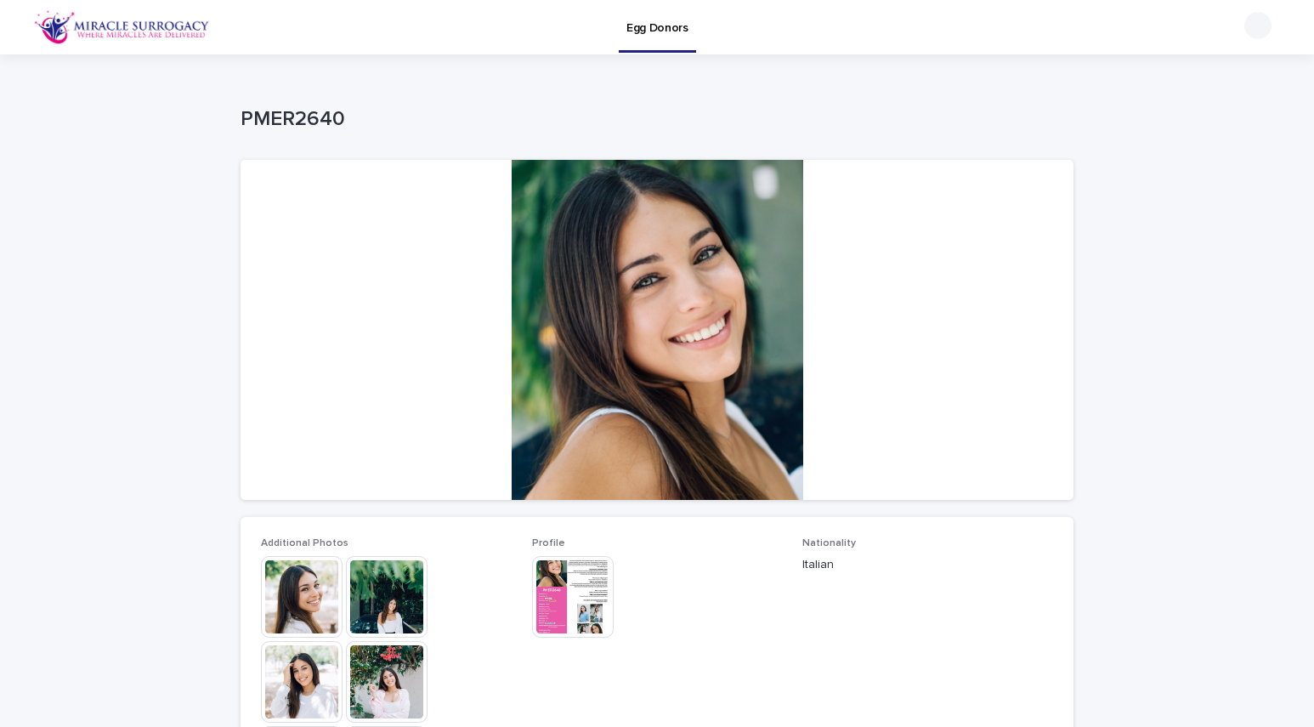
click at [668, 579] on div "This file cannot be opened Download File" at bounding box center [657, 598] width 251 height 85
click at [583, 602] on img at bounding box center [573, 597] width 82 height 82
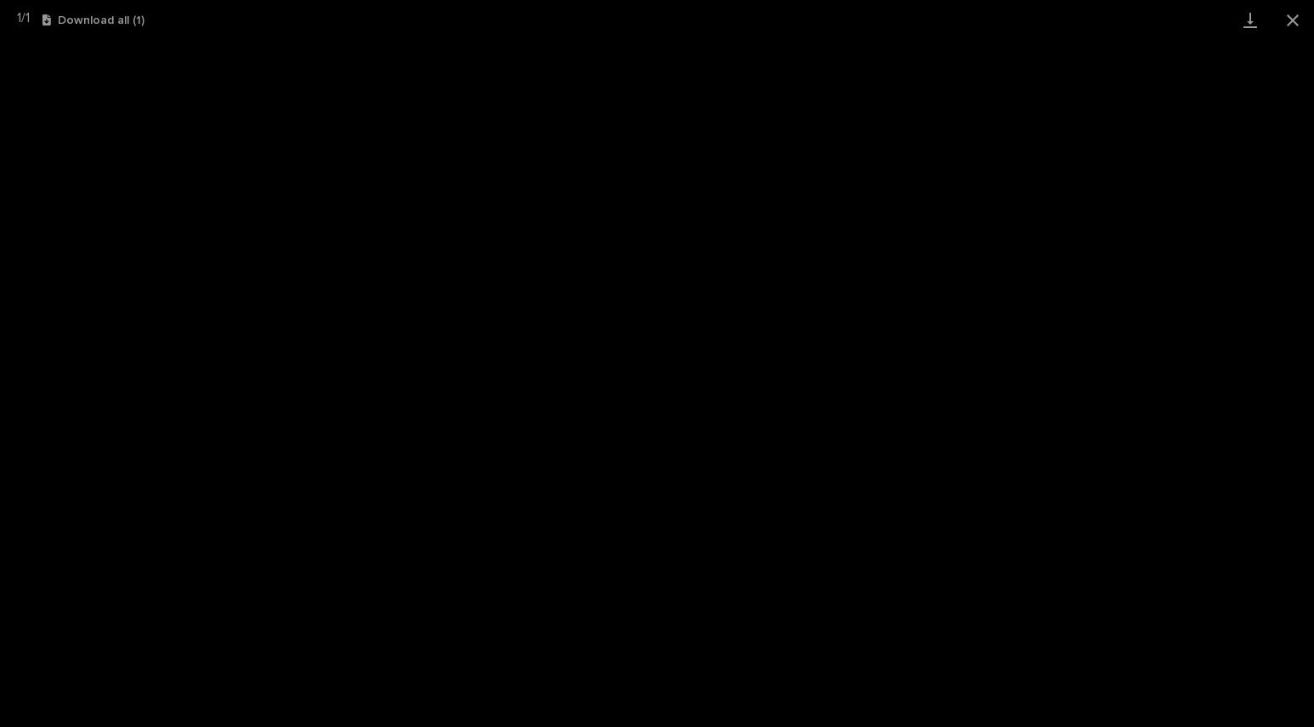
click at [120, 22] on button "Download all ( 1 )" at bounding box center [94, 20] width 102 height 12
click at [1292, 20] on button "Close gallery" at bounding box center [1293, 20] width 43 height 40
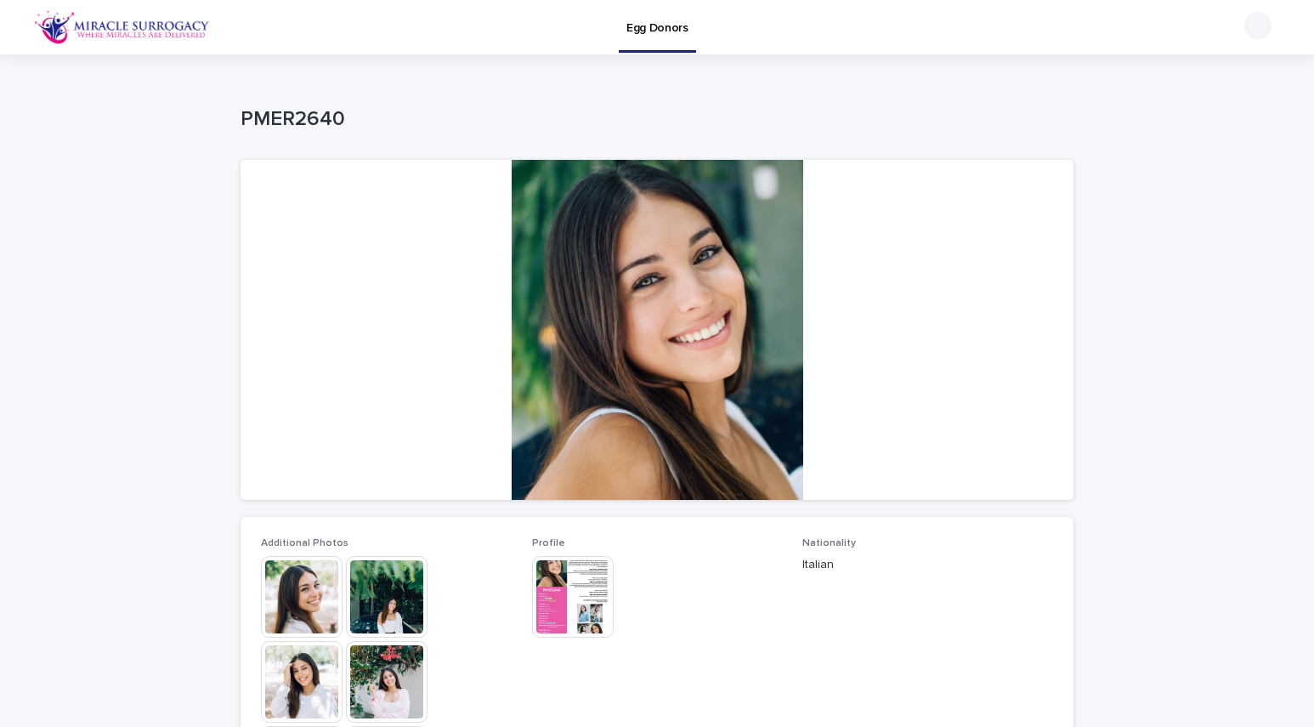
click at [898, 418] on div at bounding box center [657, 330] width 833 height 340
click at [688, 599] on div "This file cannot be opened Download File" at bounding box center [657, 598] width 251 height 85
